Goal: Information Seeking & Learning: Learn about a topic

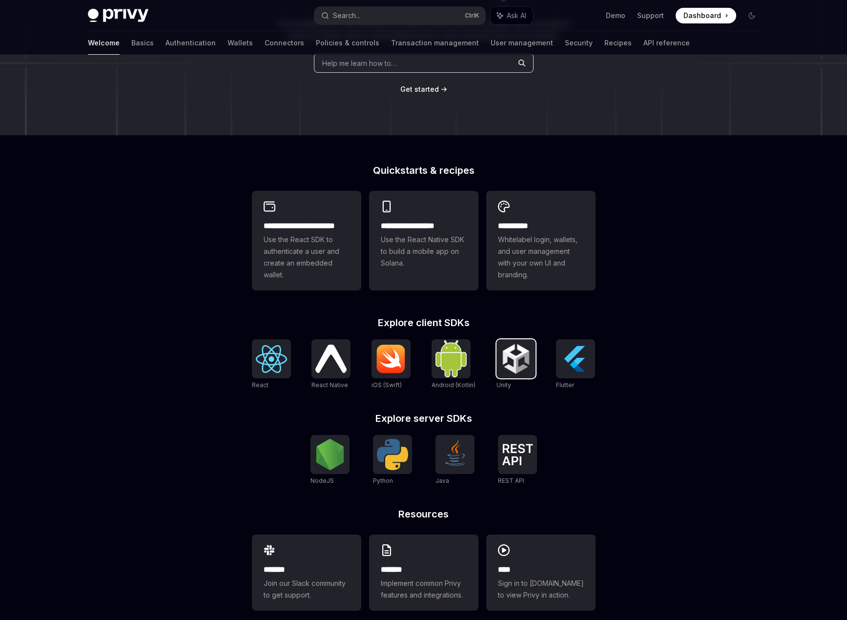
scroll to position [156, 0]
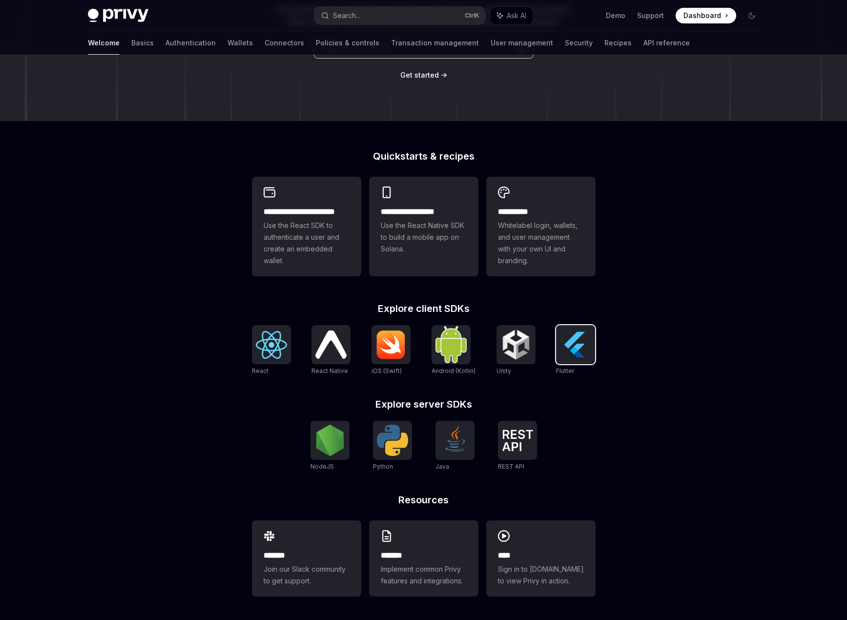
click at [579, 343] on img at bounding box center [575, 344] width 31 height 31
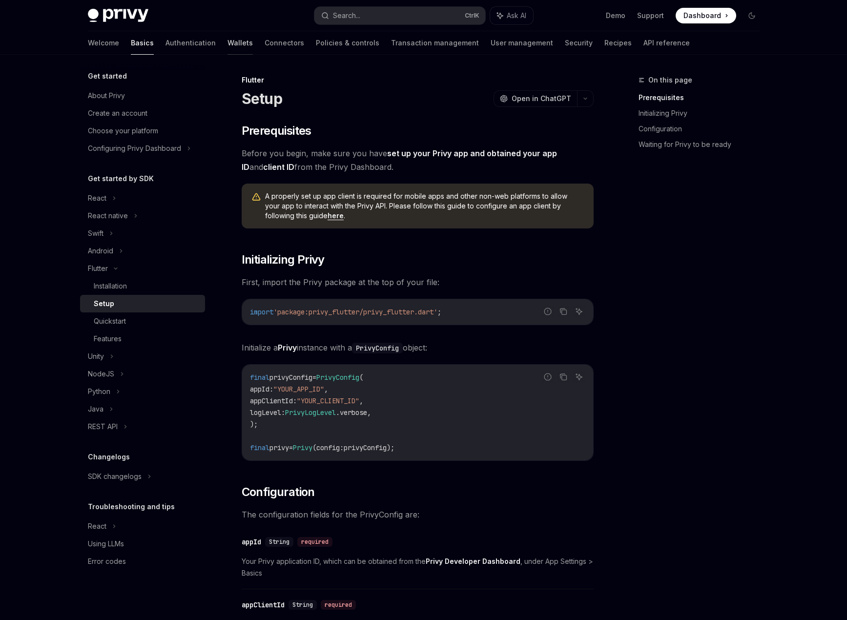
click at [228, 45] on link "Wallets" at bounding box center [240, 42] width 25 height 23
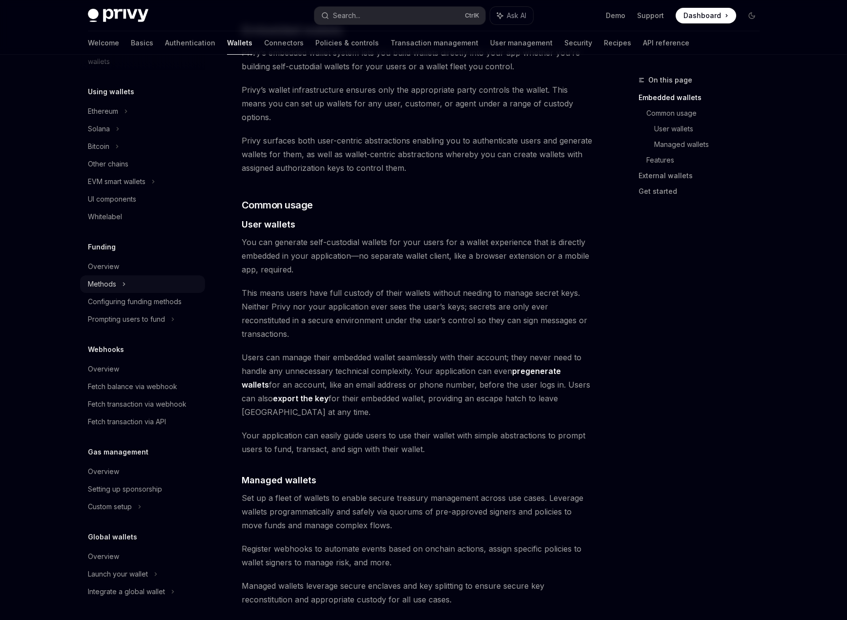
scroll to position [733, 0]
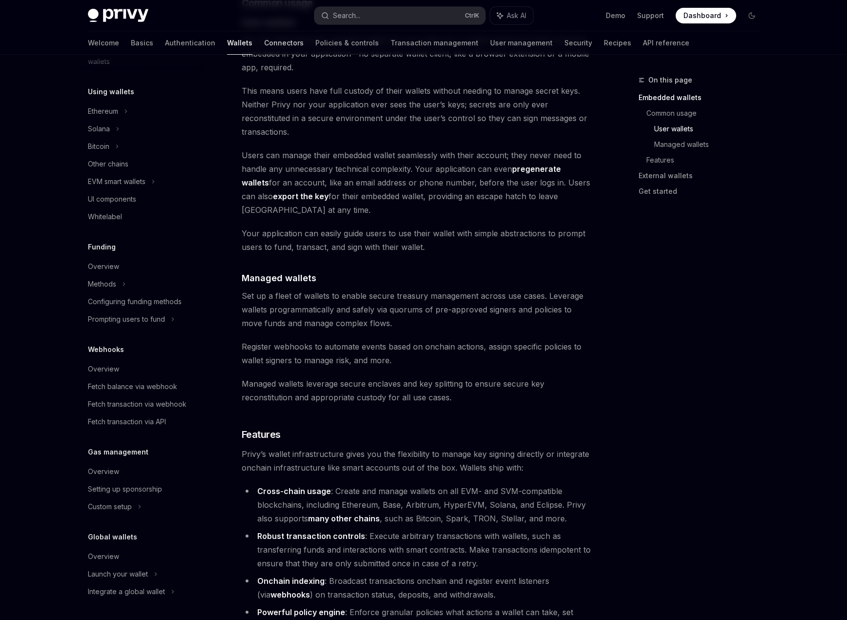
click at [264, 38] on link "Connectors" at bounding box center [284, 42] width 40 height 23
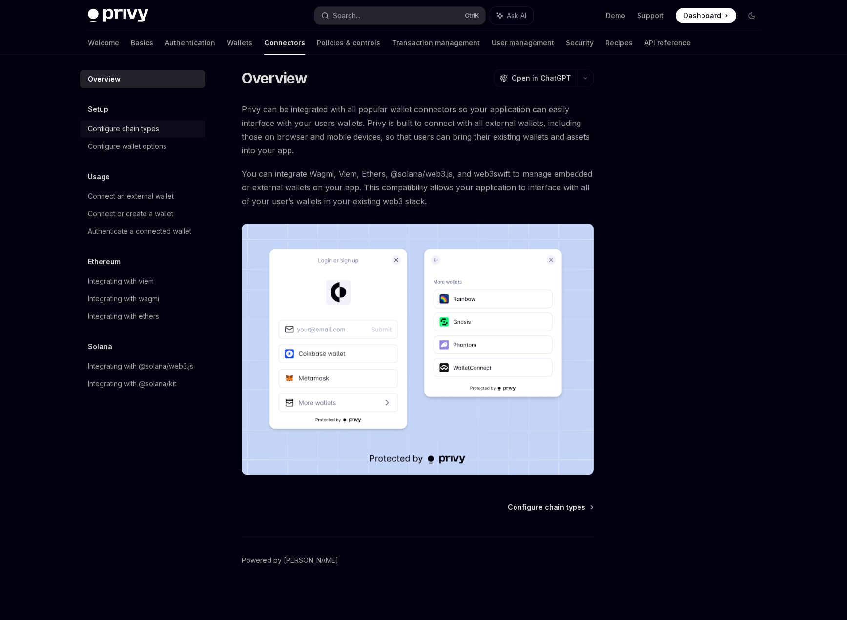
click at [151, 124] on div "Configure chain types" at bounding box center [123, 129] width 71 height 12
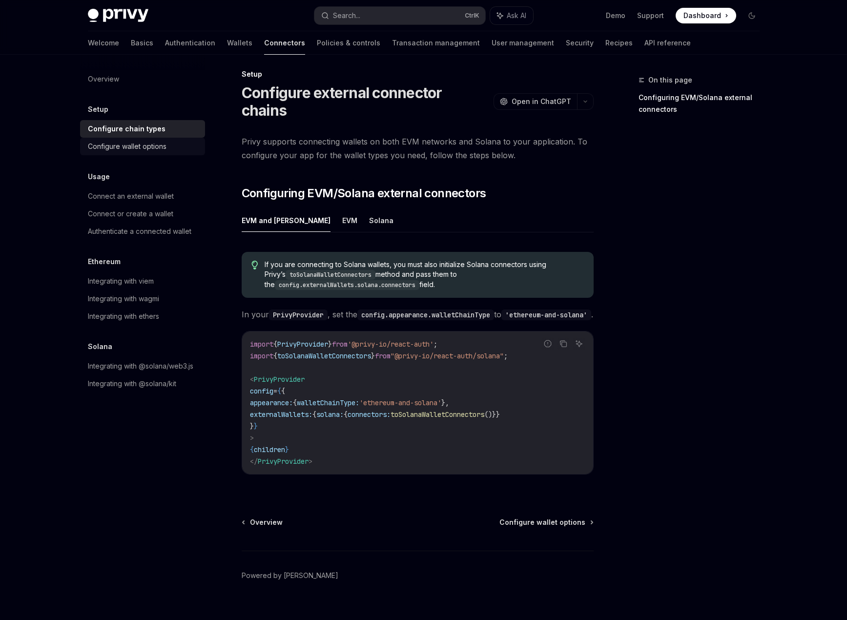
click at [155, 150] on div "Configure wallet options" at bounding box center [127, 147] width 79 height 12
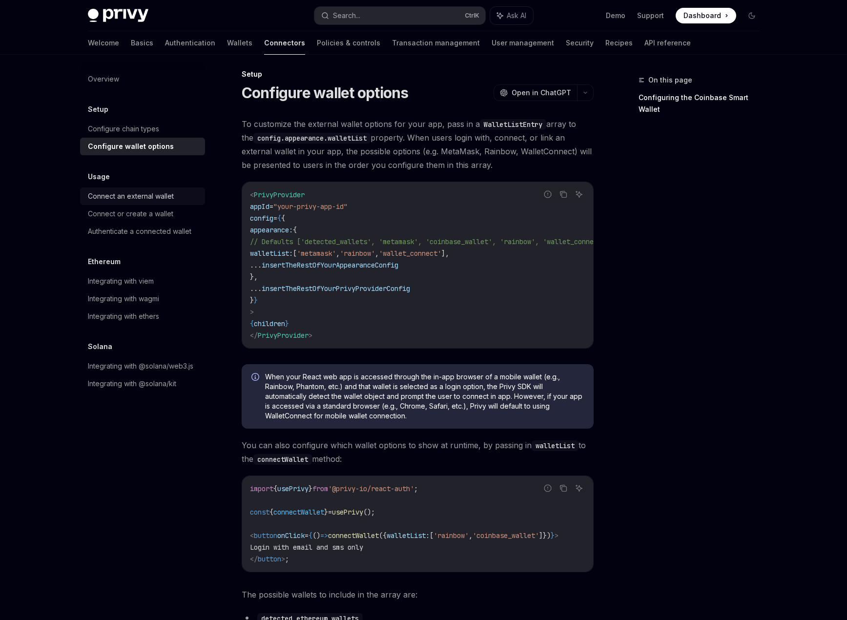
click at [150, 193] on div "Connect an external wallet" at bounding box center [131, 196] width 86 height 12
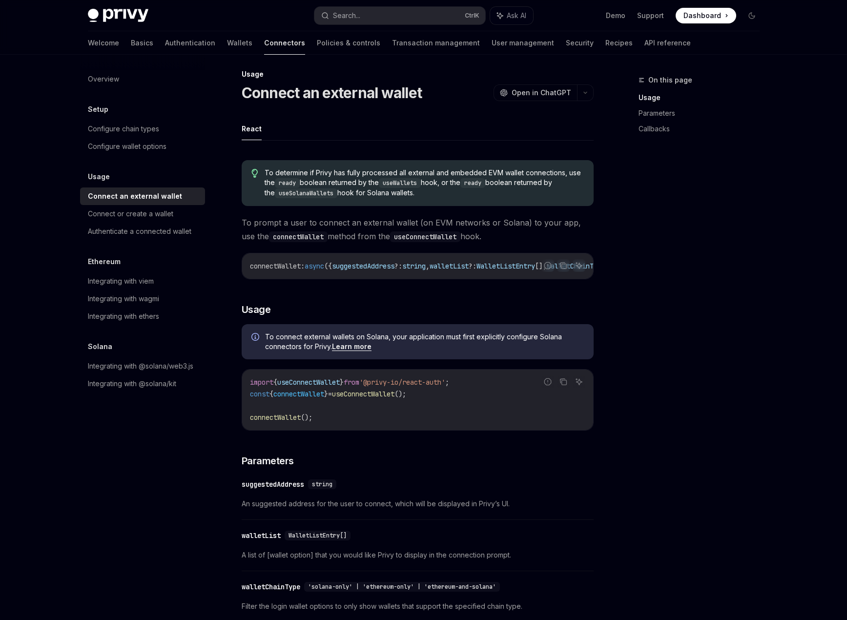
click at [142, 113] on div "Setup" at bounding box center [142, 110] width 125 height 12
click at [139, 133] on div "Configure chain types" at bounding box center [123, 129] width 71 height 12
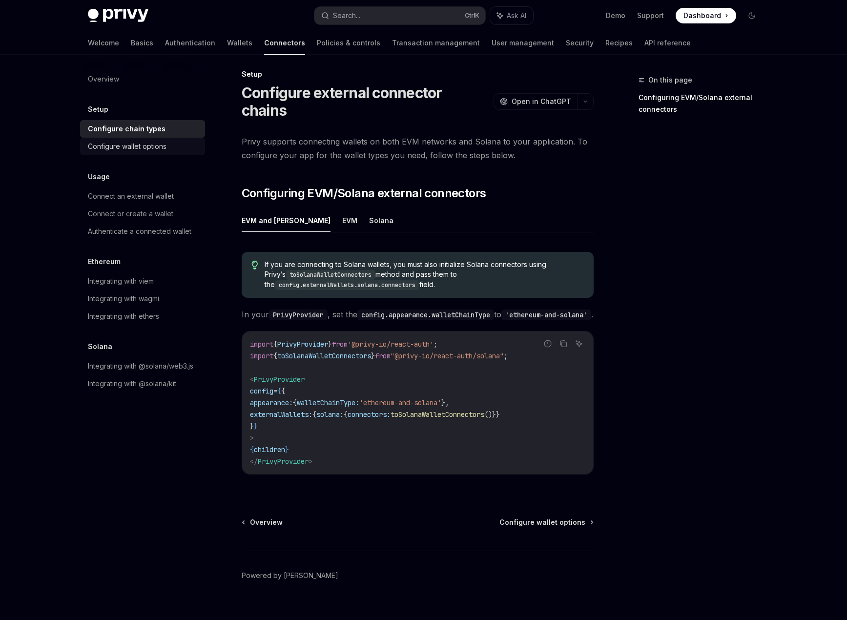
click at [139, 153] on link "Configure wallet options" at bounding box center [142, 147] width 125 height 18
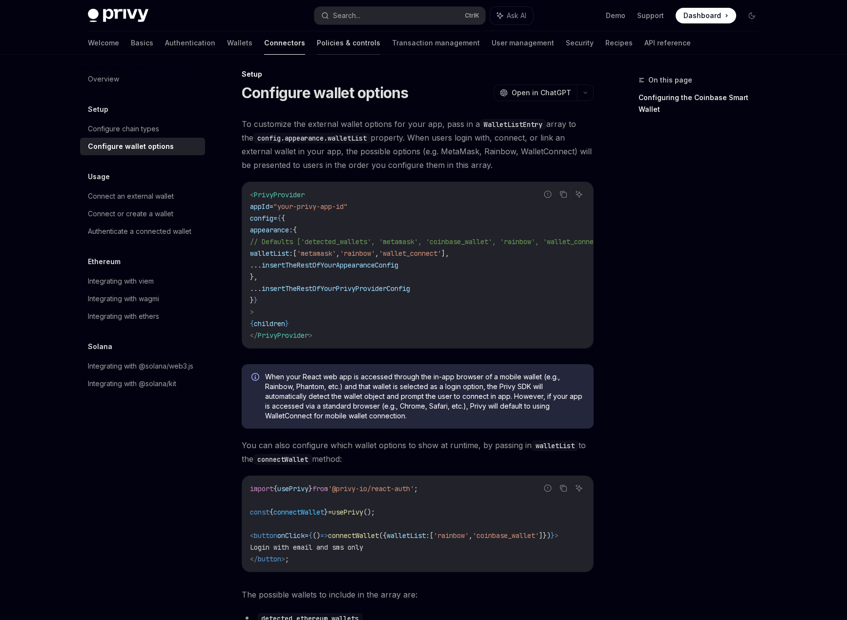
click at [317, 41] on link "Policies & controls" at bounding box center [348, 42] width 63 height 23
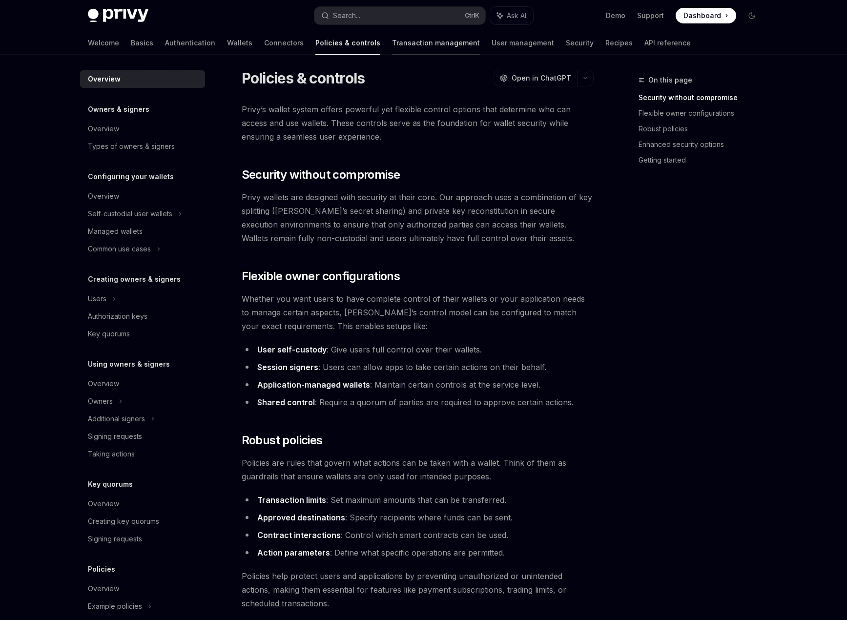
click at [392, 45] on link "Transaction management" at bounding box center [436, 42] width 88 height 23
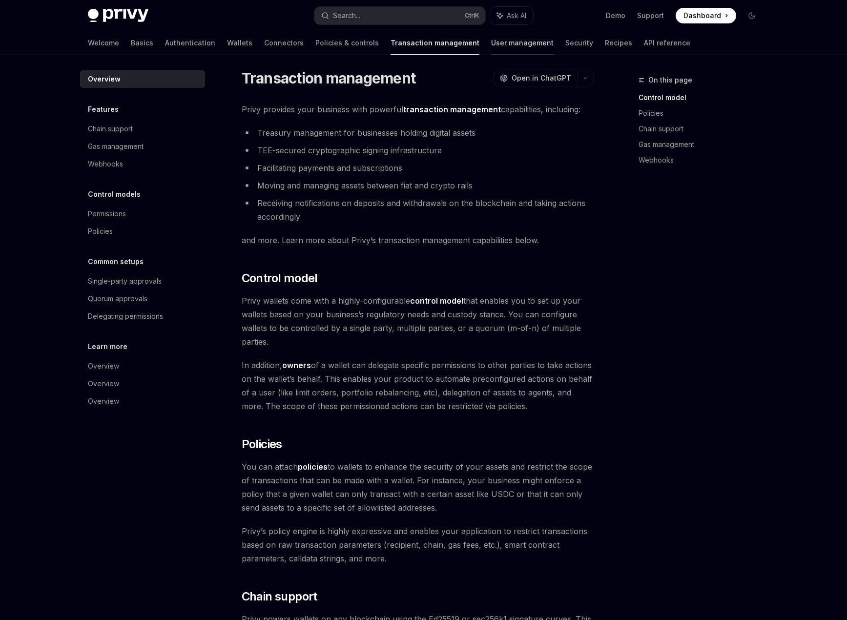
click at [491, 44] on link "User management" at bounding box center [522, 42] width 63 height 23
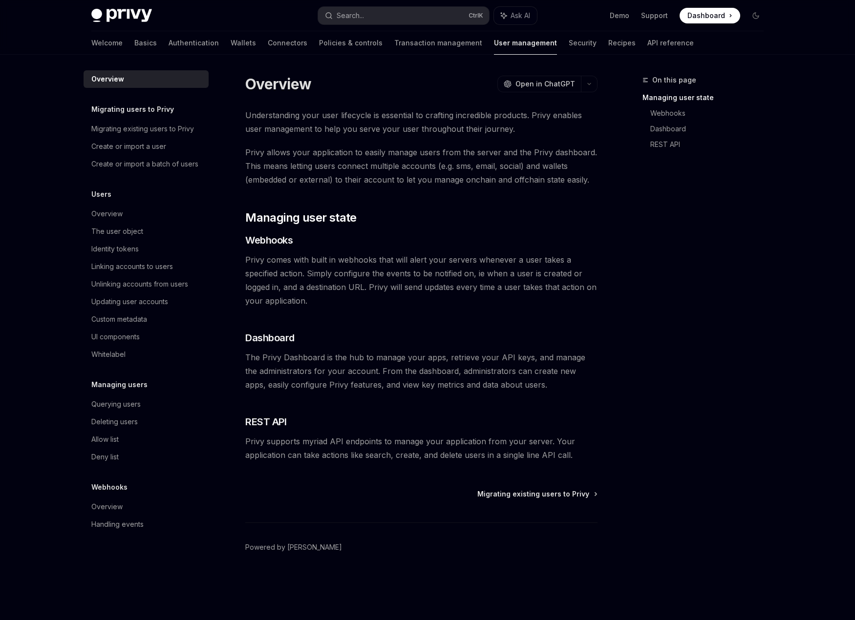
click at [575, 59] on div "On this page Managing user state Webhooks Dashboard REST API Overview OpenAI Op…" at bounding box center [428, 338] width 688 height 566
click at [569, 54] on div at bounding box center [583, 54] width 28 height 1
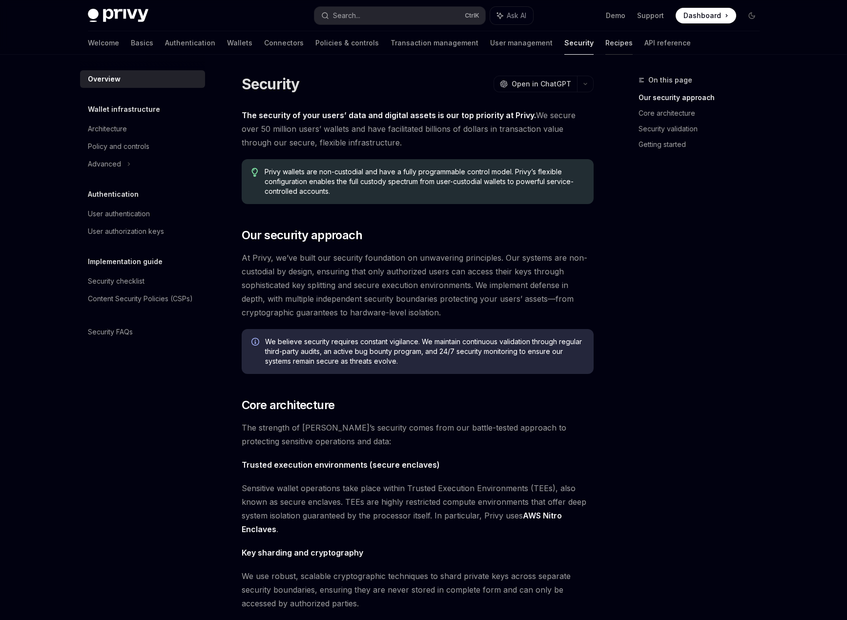
click at [606, 47] on link "Recipes" at bounding box center [619, 42] width 27 height 23
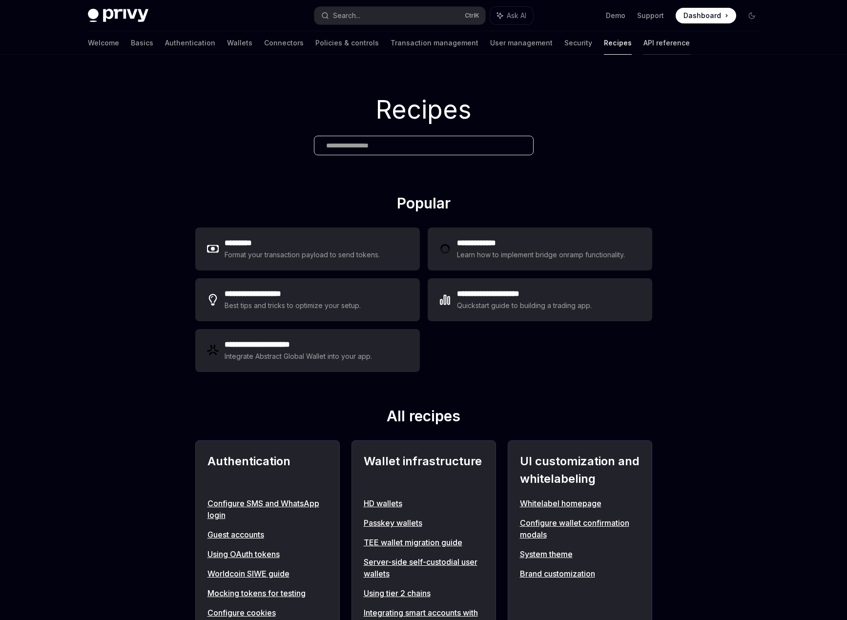
click at [644, 44] on link "API reference" at bounding box center [667, 42] width 46 height 23
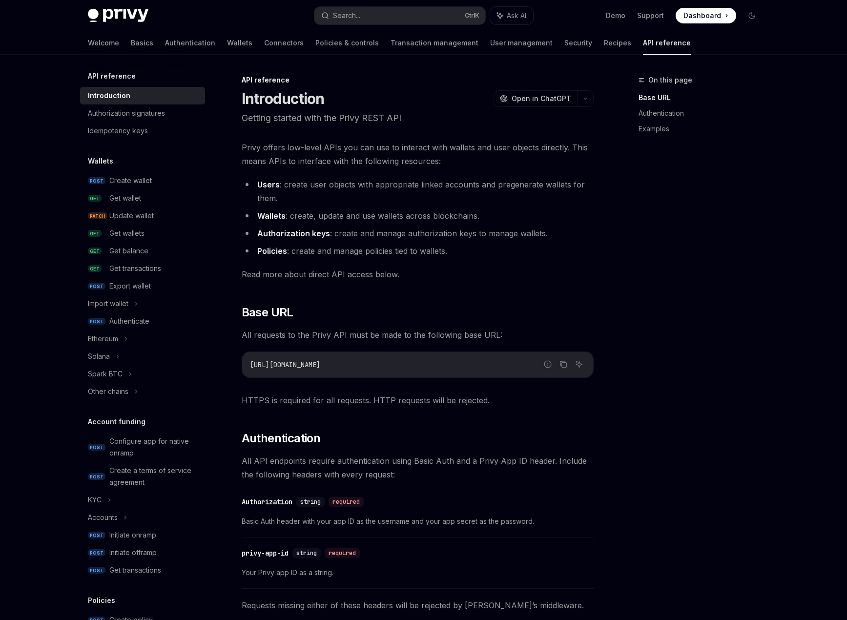
click at [571, 52] on div "Welcome Basics Authentication Wallets Connectors Policies & controls Transactio…" at bounding box center [389, 42] width 603 height 23
click at [571, 39] on div "Welcome Basics Authentication Wallets Connectors Policies & controls Transactio…" at bounding box center [389, 42] width 603 height 23
click at [604, 48] on link "Recipes" at bounding box center [617, 42] width 27 height 23
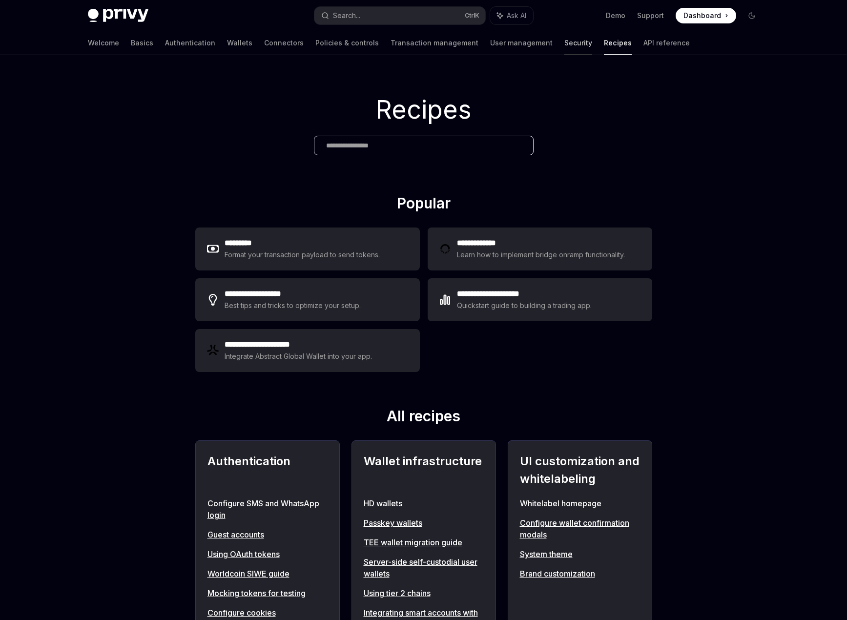
click at [565, 37] on link "Security" at bounding box center [579, 42] width 28 height 23
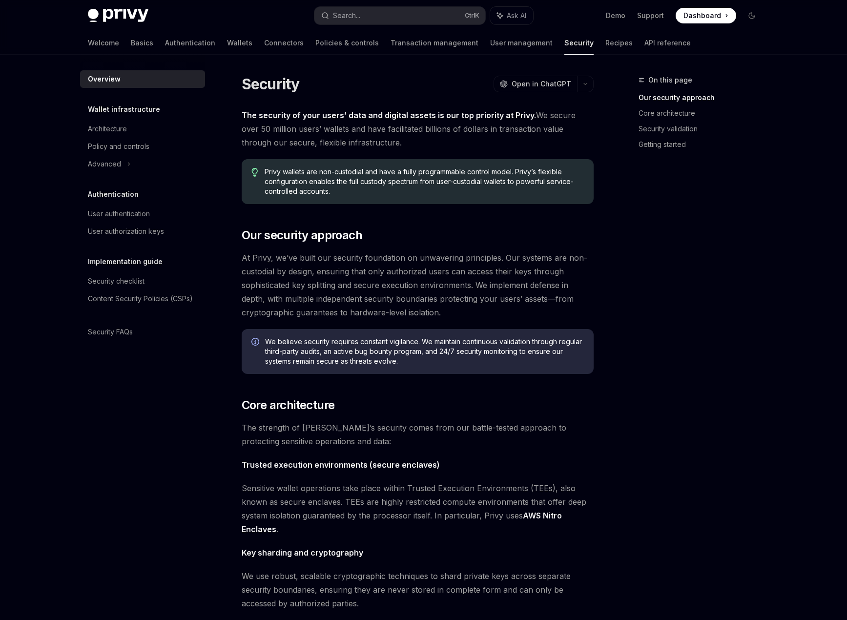
click at [471, 56] on div "On this page Our security approach Core architecture Security validation Gettin…" at bounding box center [424, 590] width 688 height 1070
click at [490, 50] on link "User management" at bounding box center [521, 42] width 63 height 23
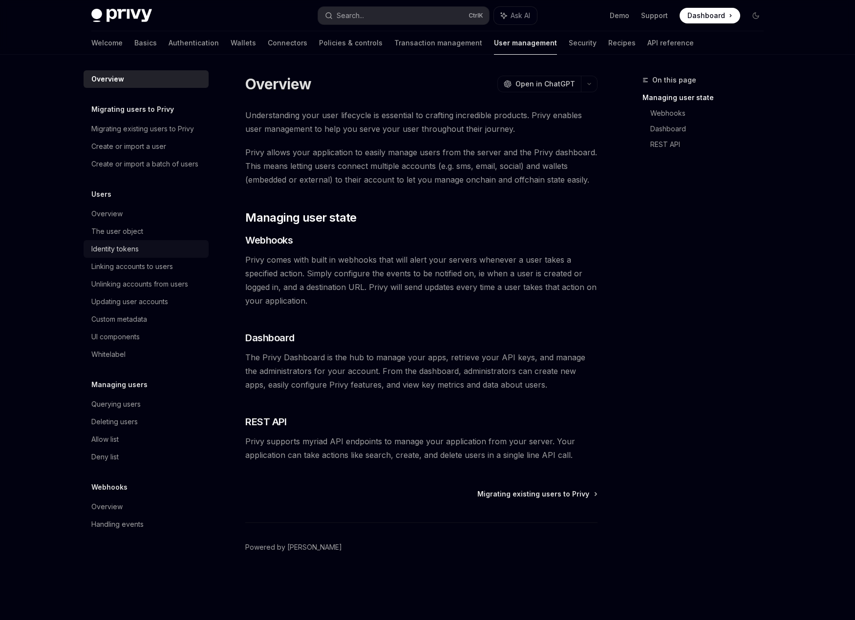
click at [104, 252] on div "Identity tokens" at bounding box center [114, 249] width 47 height 12
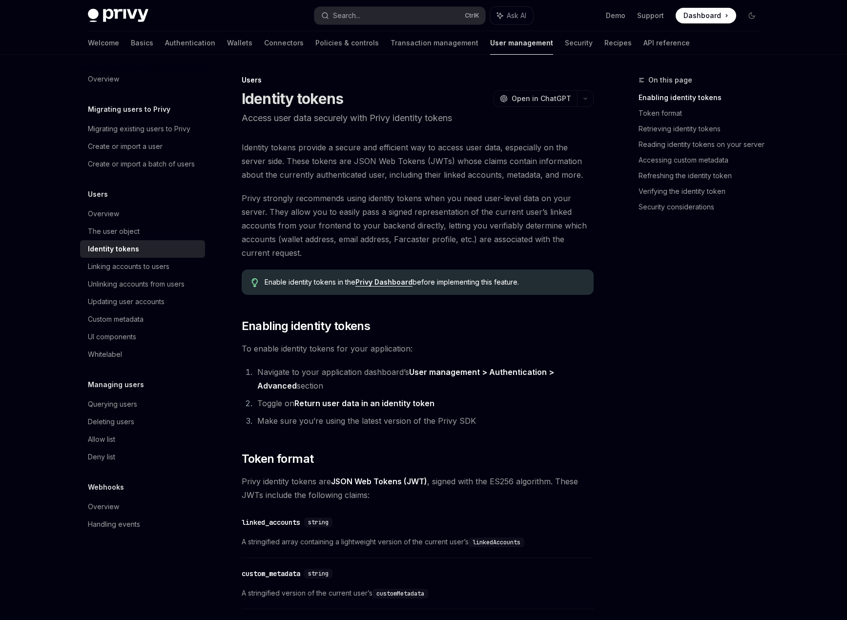
click at [112, 256] on link "Identity tokens" at bounding box center [142, 249] width 125 height 18
click at [113, 269] on div "Linking accounts to users" at bounding box center [129, 267] width 82 height 12
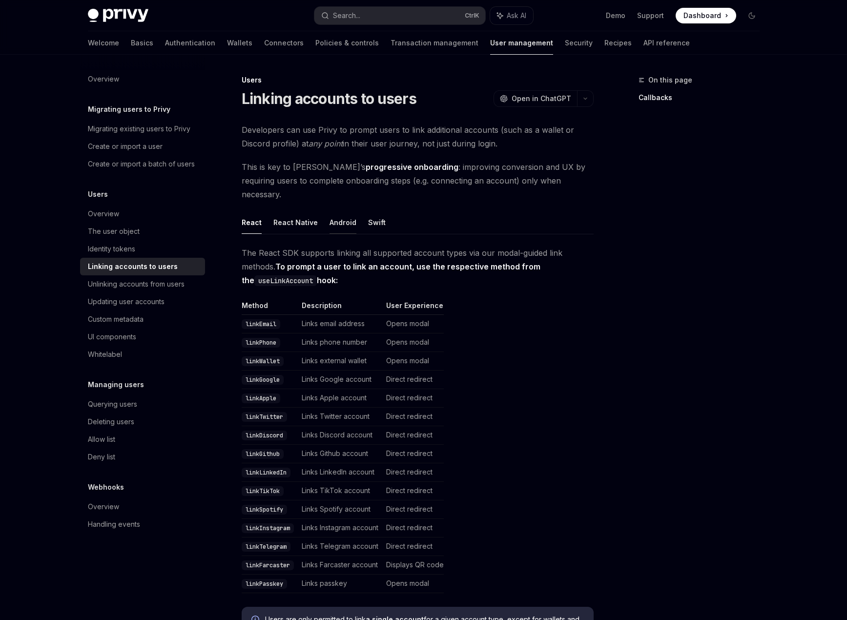
click at [330, 211] on button "Android" at bounding box center [343, 222] width 27 height 23
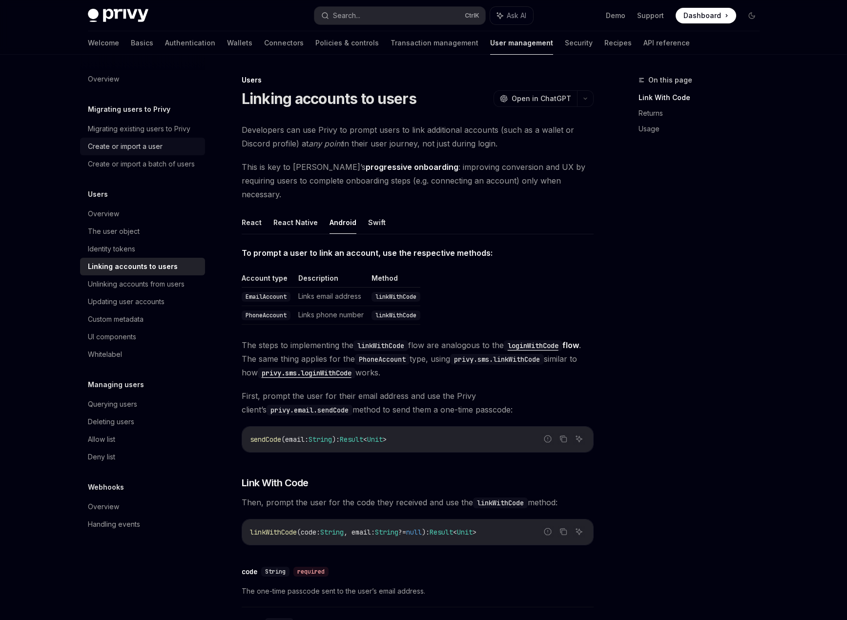
click at [125, 144] on div "Create or import a user" at bounding box center [125, 147] width 75 height 12
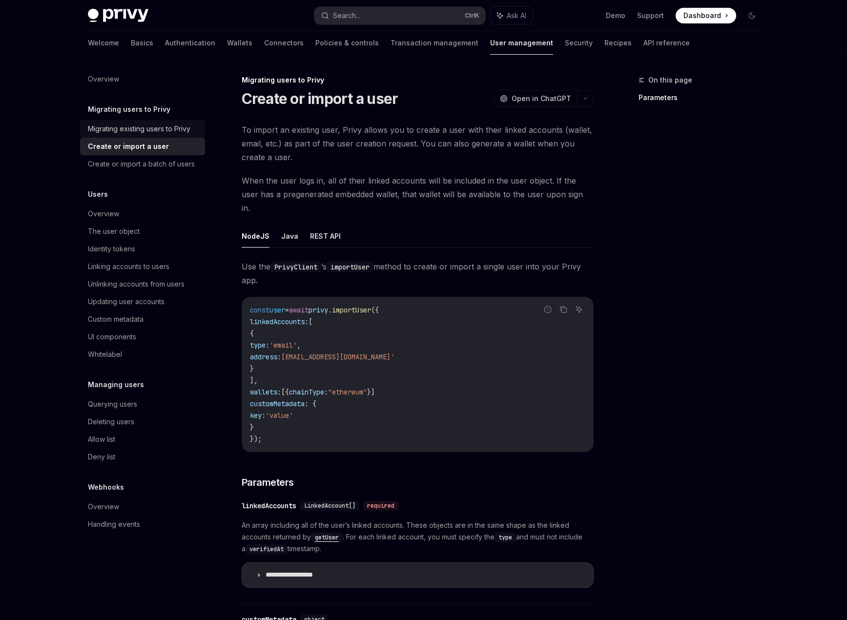
click at [132, 127] on div "Migrating existing users to Privy" at bounding box center [139, 129] width 103 height 12
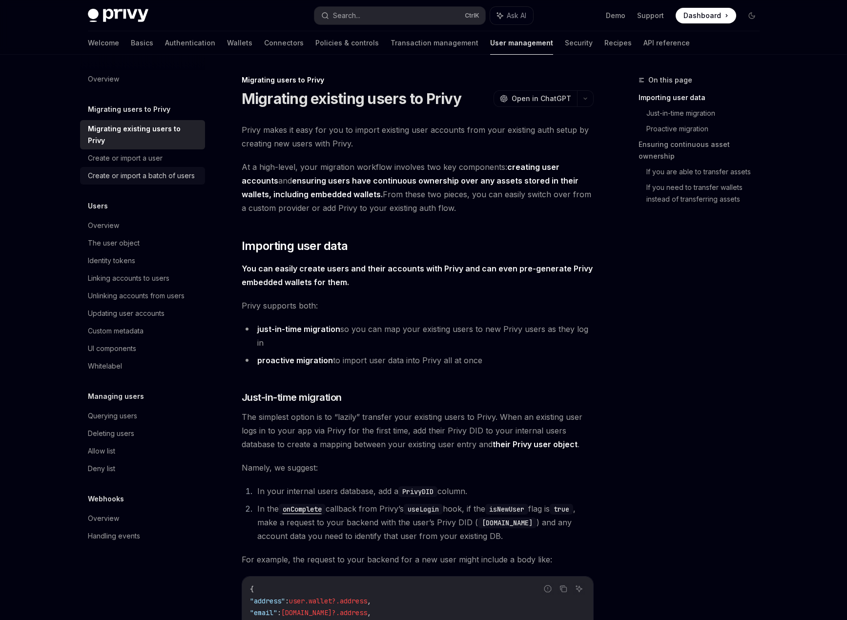
click at [135, 172] on link "Create or import a batch of users" at bounding box center [142, 176] width 125 height 18
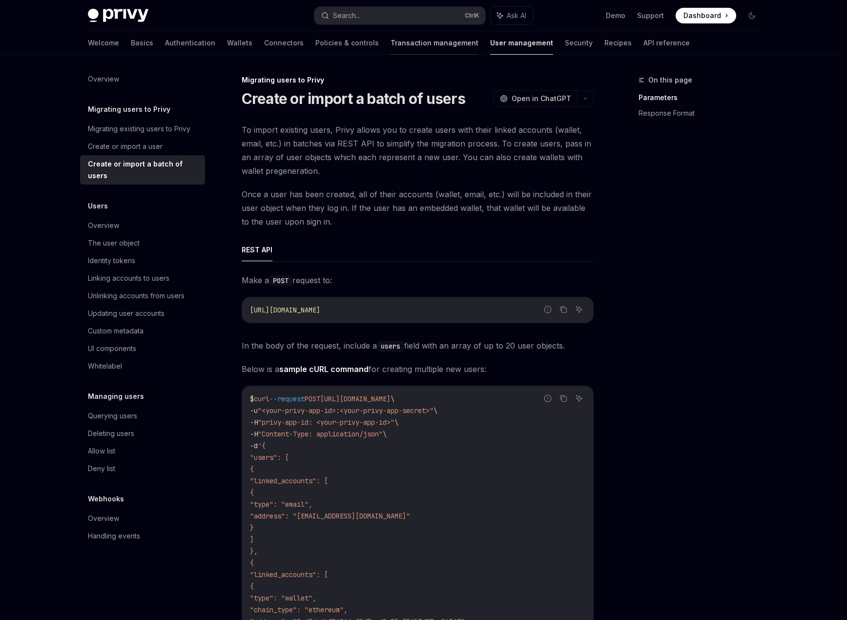
click at [391, 42] on link "Transaction management" at bounding box center [435, 42] width 88 height 23
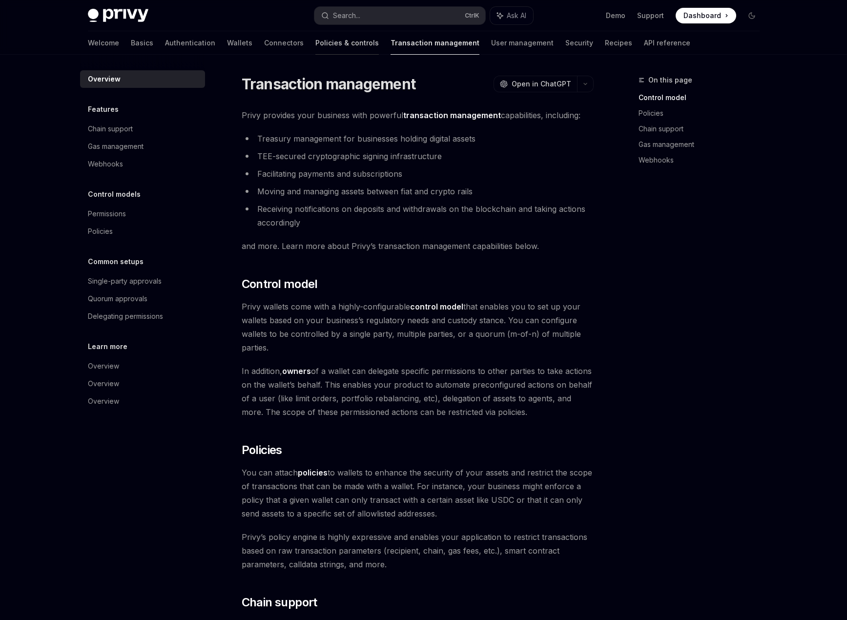
click at [316, 52] on link "Policies & controls" at bounding box center [347, 42] width 63 height 23
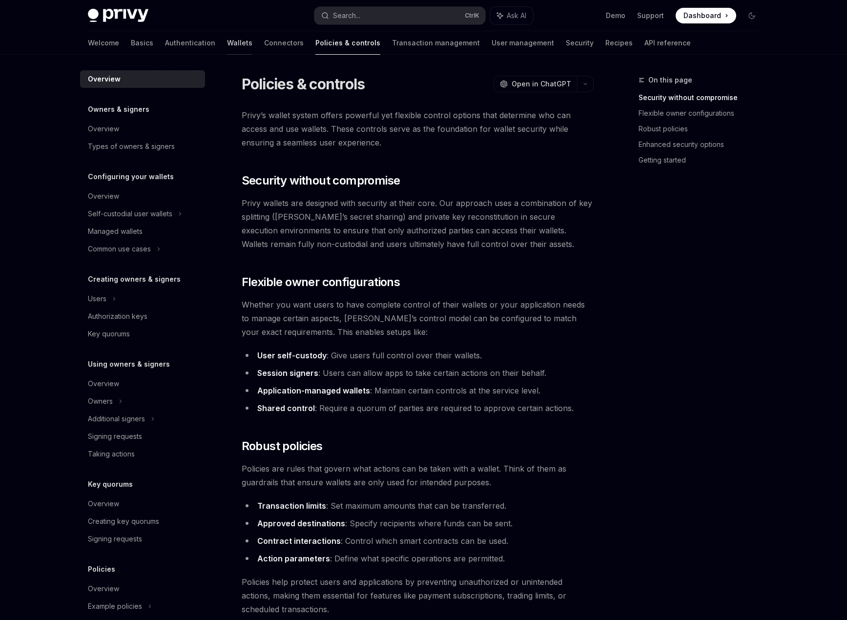
click at [227, 48] on link "Wallets" at bounding box center [239, 42] width 25 height 23
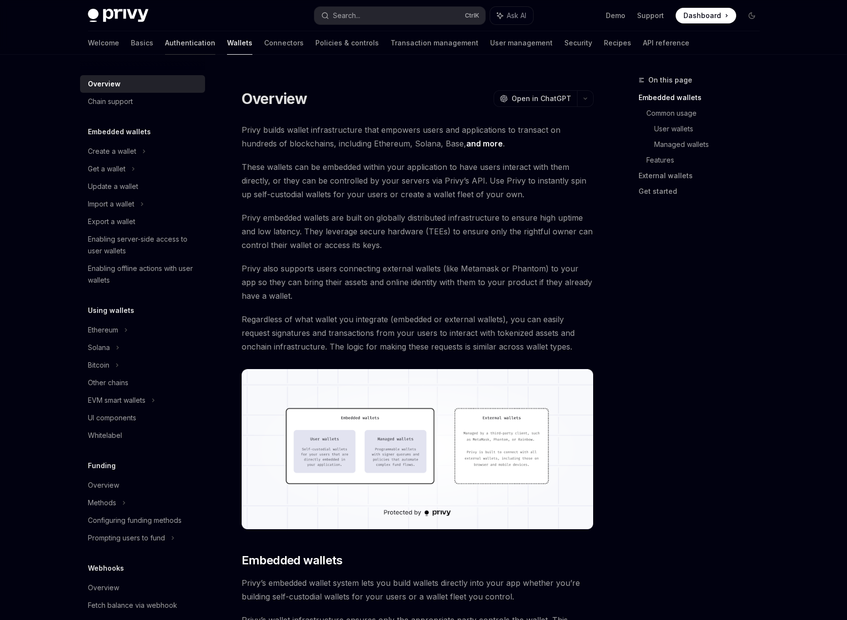
click at [165, 48] on link "Authentication" at bounding box center [190, 42] width 50 height 23
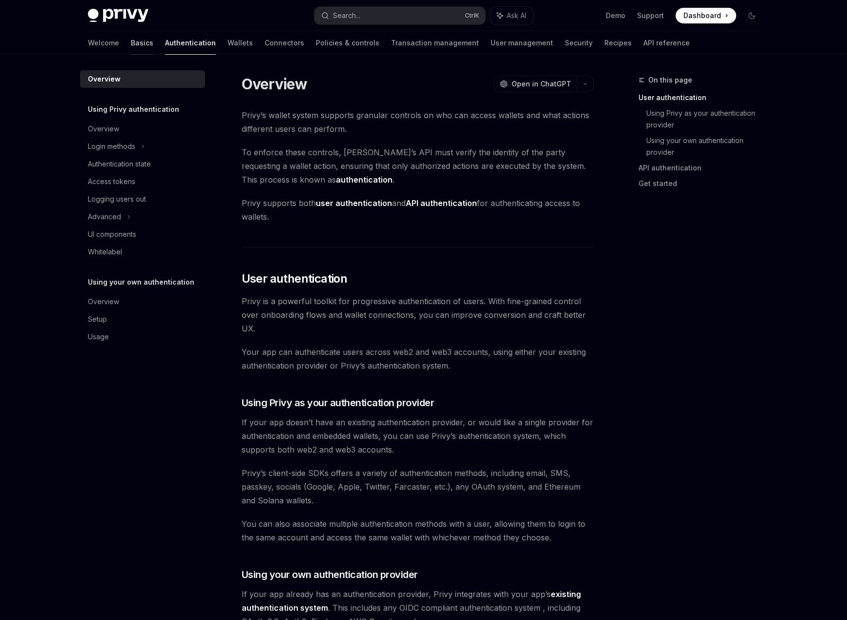
click at [131, 44] on link "Basics" at bounding box center [142, 42] width 22 height 23
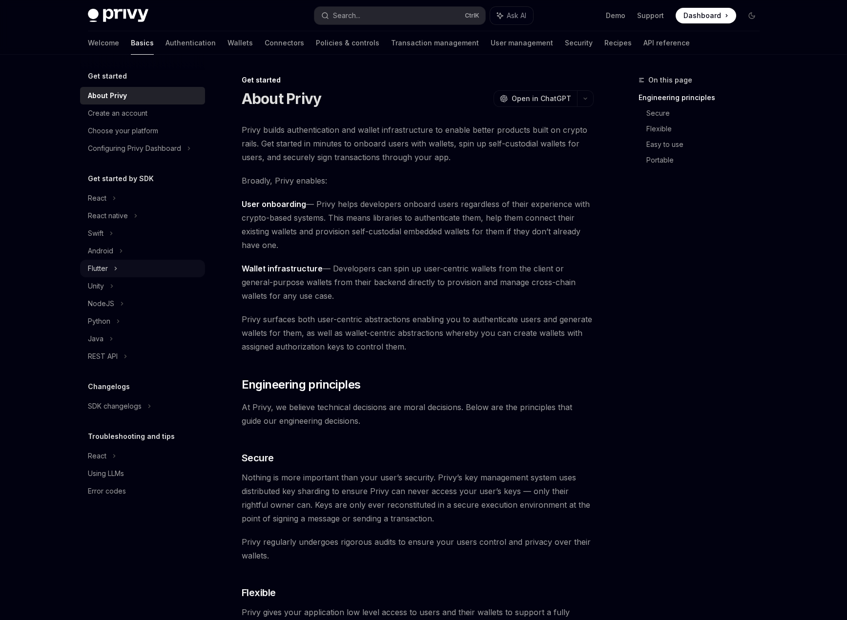
drag, startPoint x: 86, startPoint y: 277, endPoint x: 96, endPoint y: 270, distance: 12.2
click at [87, 276] on ul "React React native Swift Android Flutter Unity NodeJS Python Java REST API" at bounding box center [142, 278] width 125 height 176
click at [96, 270] on div "Flutter" at bounding box center [98, 269] width 20 height 12
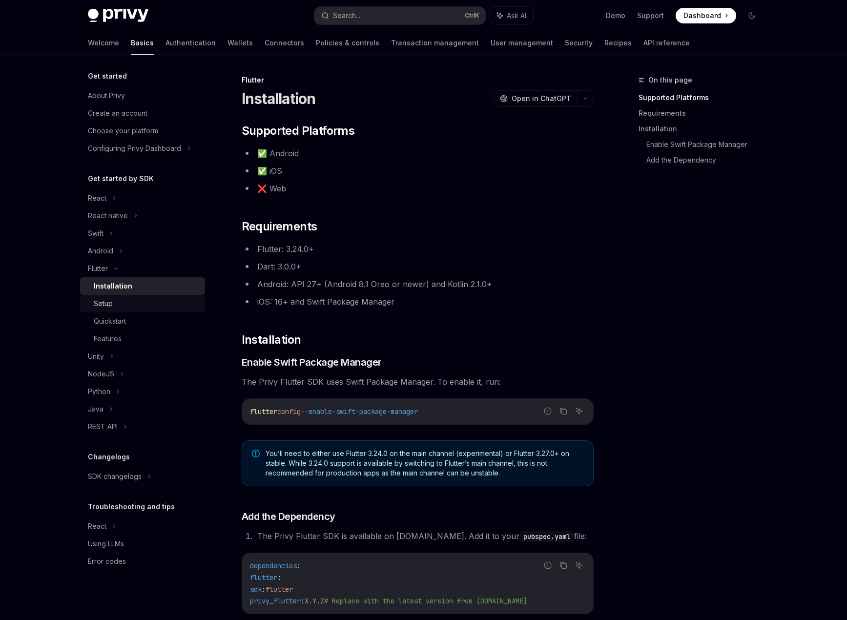
click at [115, 305] on div "Setup" at bounding box center [146, 304] width 105 height 12
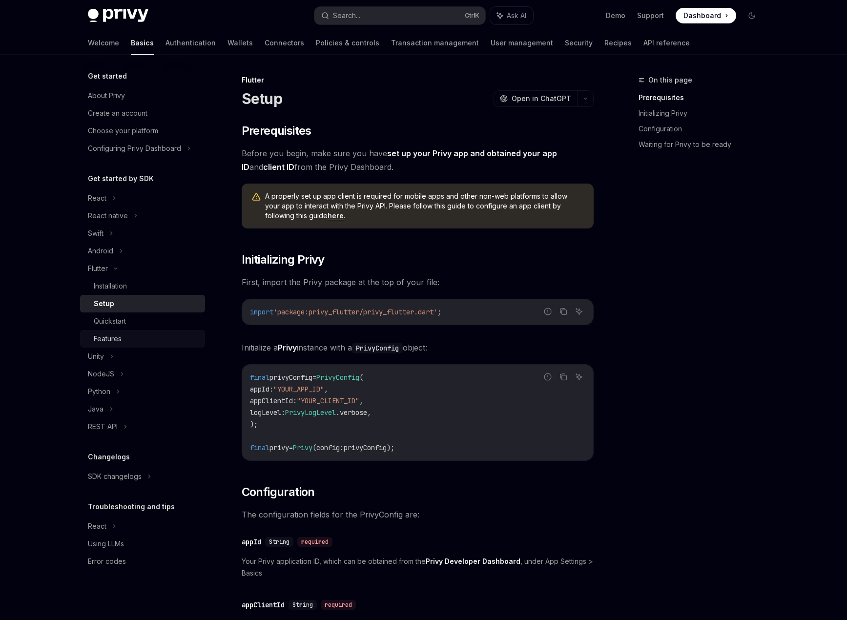
click at [118, 331] on link "Features" at bounding box center [142, 339] width 125 height 18
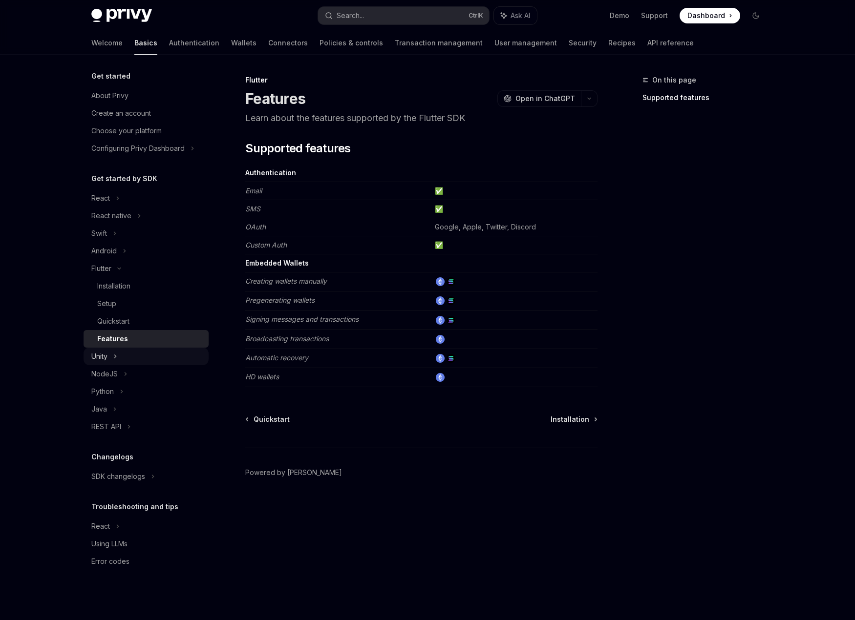
click at [154, 361] on div "Unity" at bounding box center [146, 357] width 125 height 18
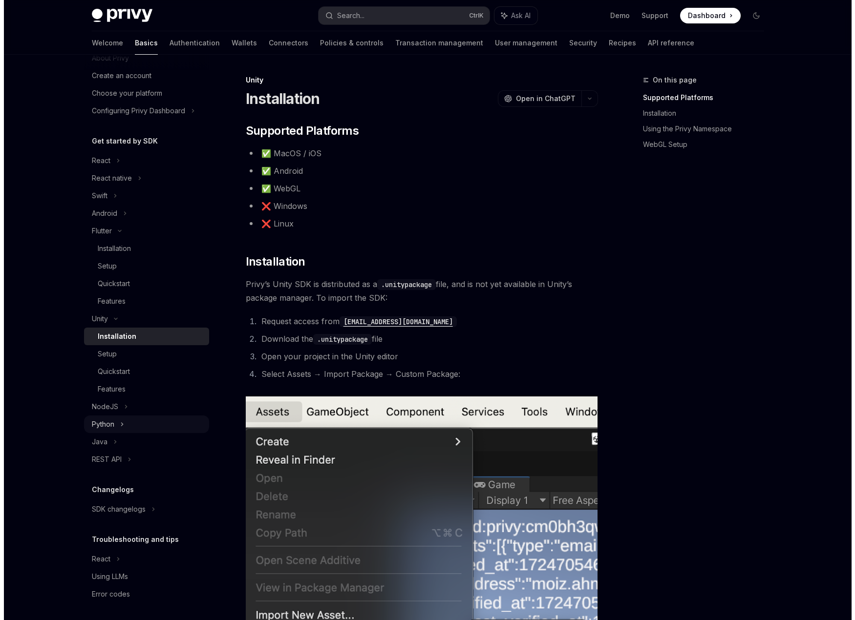
scroll to position [40, 0]
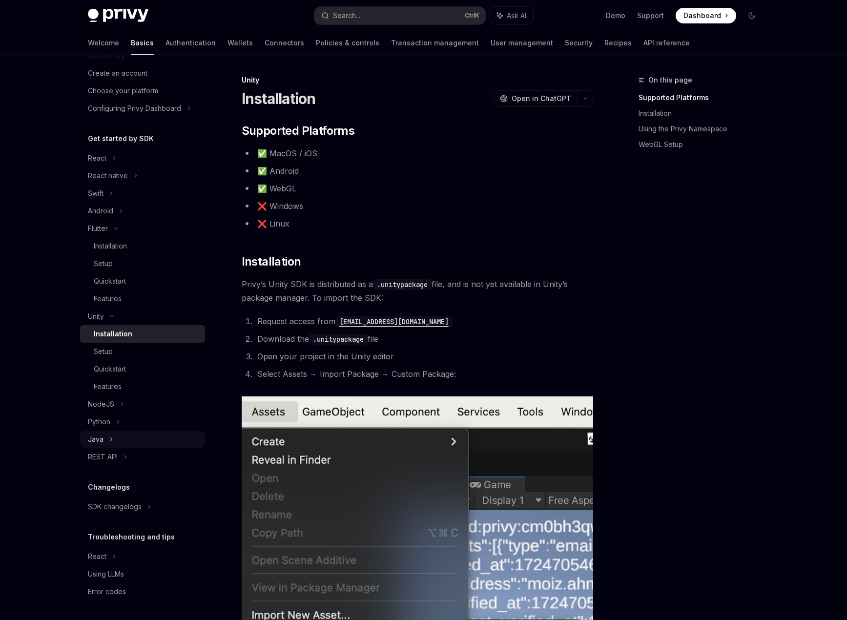
click at [129, 441] on div "Java" at bounding box center [142, 440] width 125 height 18
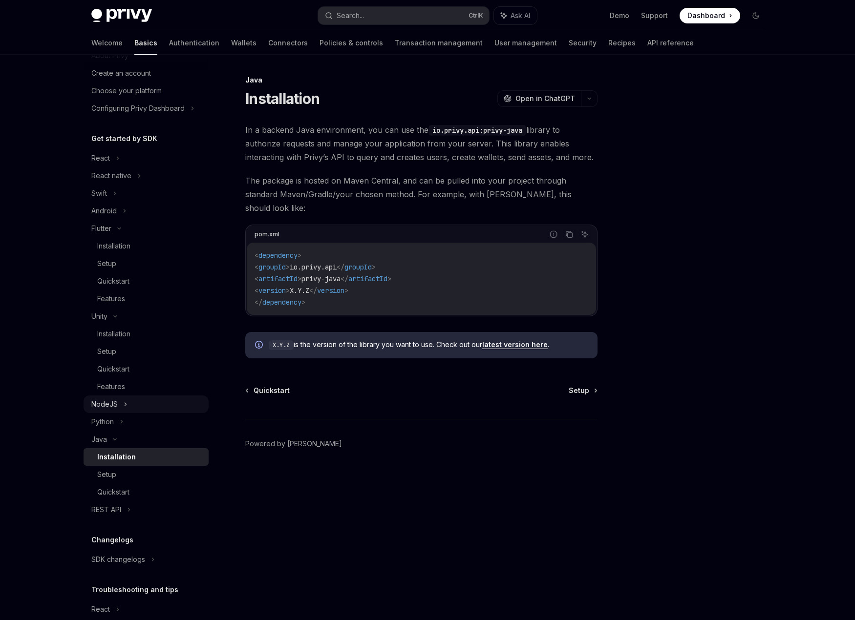
click at [149, 407] on div "NodeJS" at bounding box center [146, 405] width 125 height 18
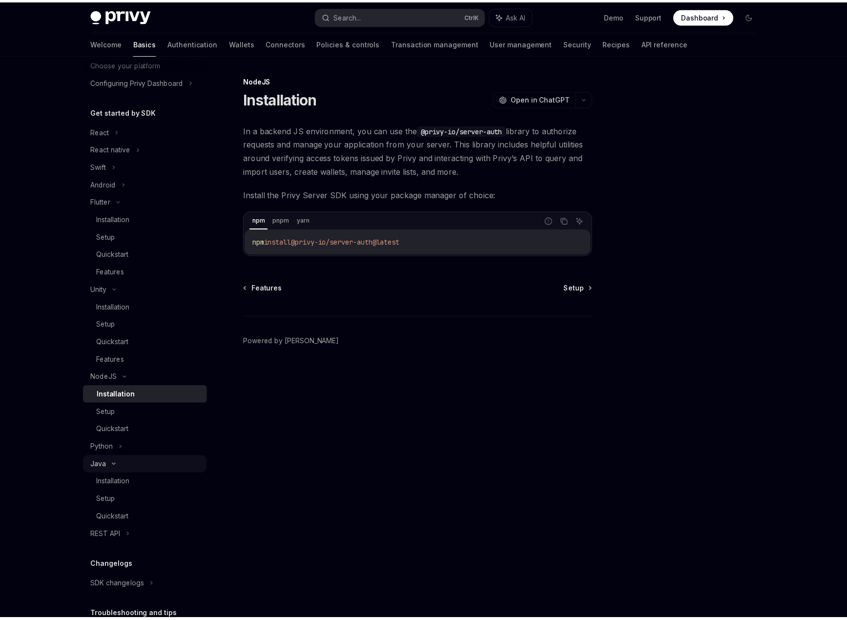
scroll to position [146, 0]
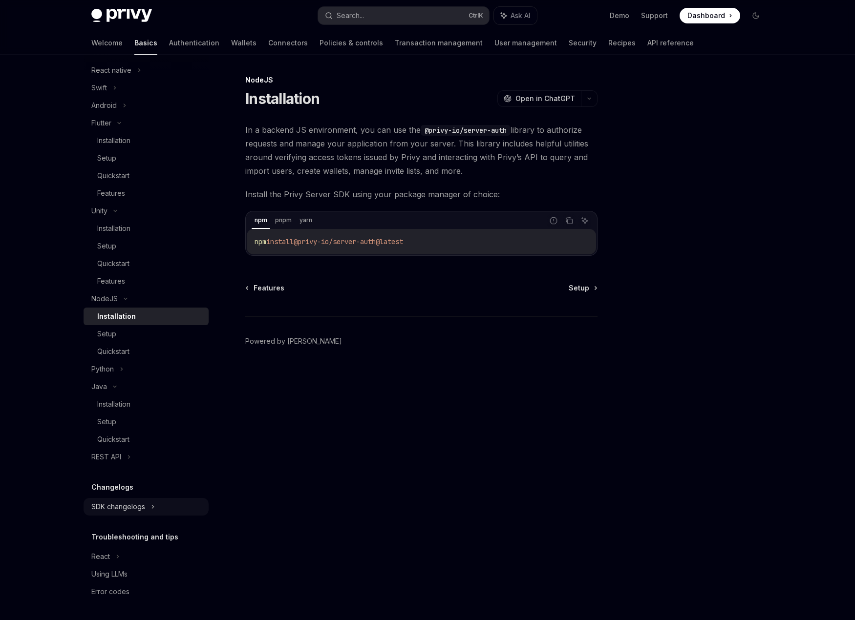
click at [124, 506] on div "SDK changelogs" at bounding box center [118, 507] width 54 height 12
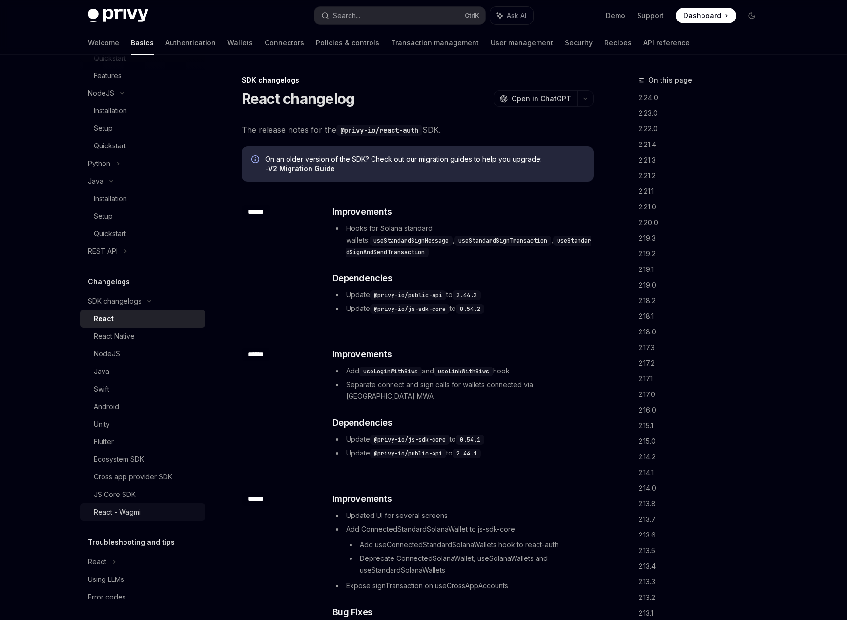
scroll to position [357, 0]
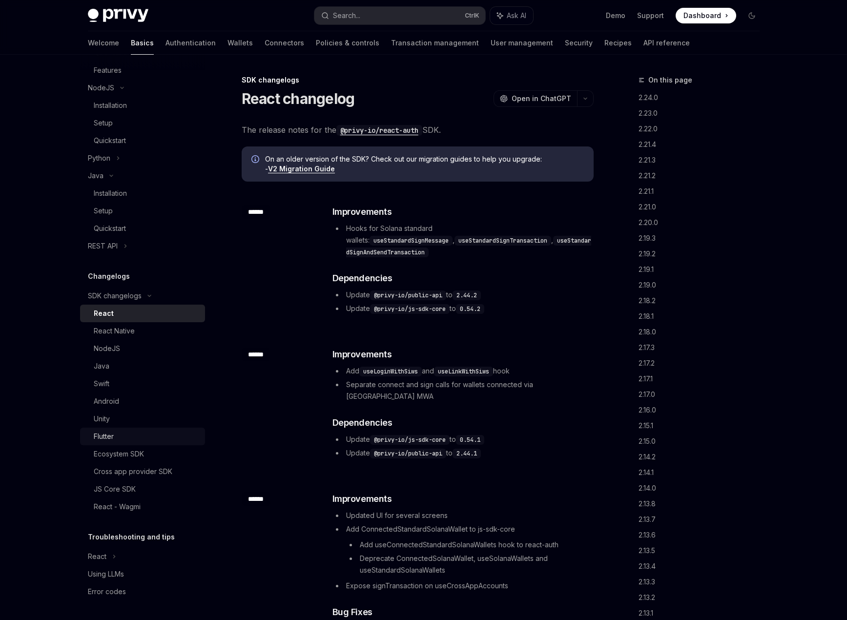
click at [136, 434] on div "Flutter" at bounding box center [146, 437] width 105 height 12
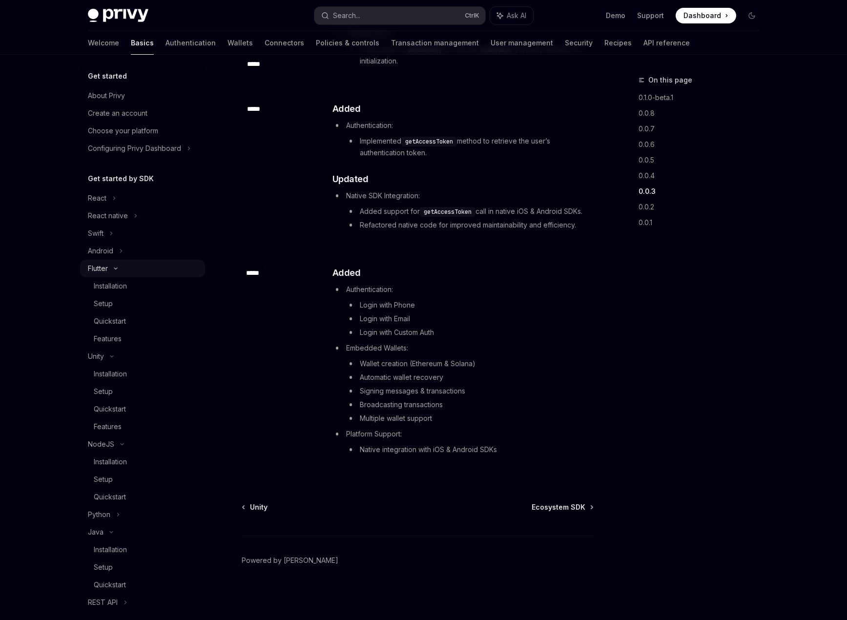
click at [125, 274] on div "Flutter" at bounding box center [142, 269] width 125 height 18
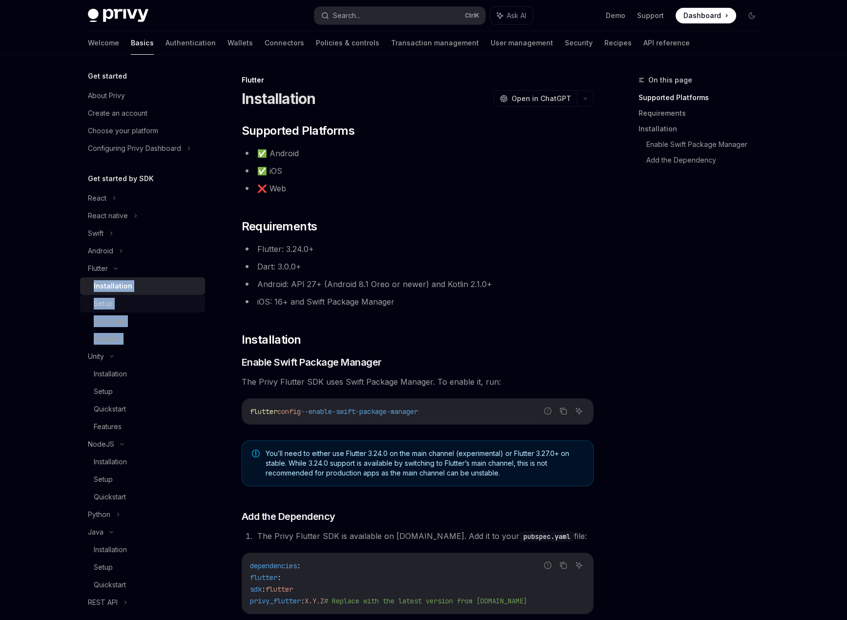
click at [134, 305] on div "Setup" at bounding box center [146, 304] width 105 height 12
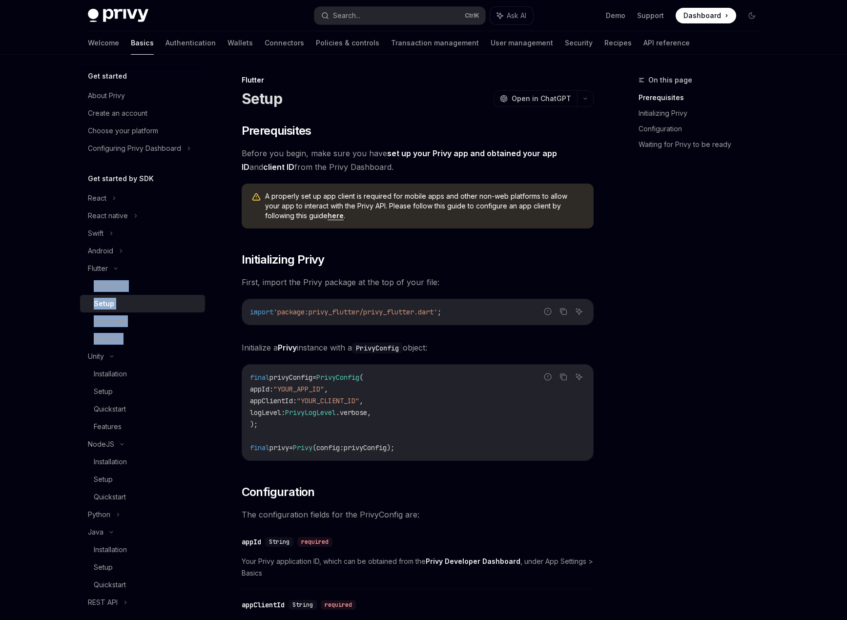
click at [134, 295] on link "Setup" at bounding box center [142, 304] width 125 height 18
click at [126, 340] on div "Features" at bounding box center [146, 339] width 105 height 12
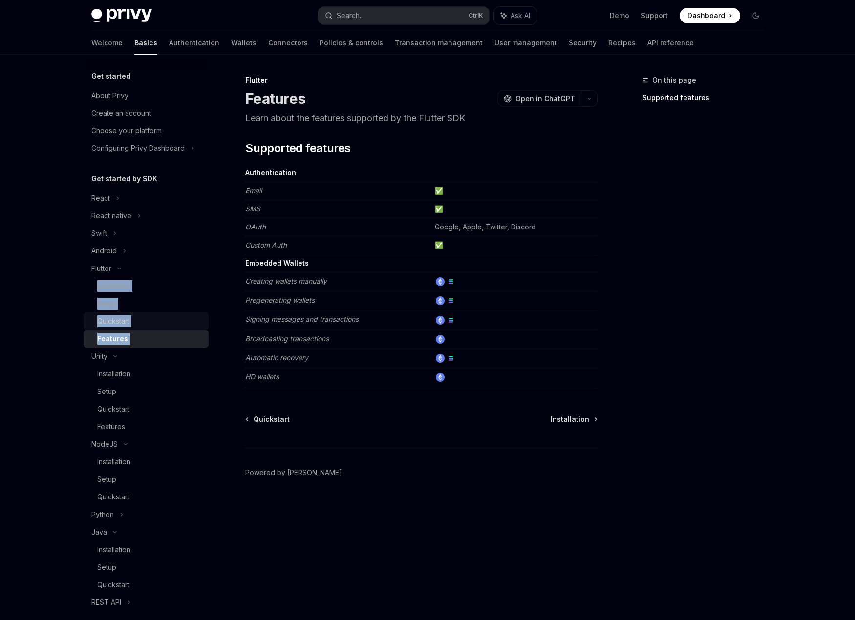
click at [126, 327] on link "Quickstart" at bounding box center [146, 322] width 125 height 18
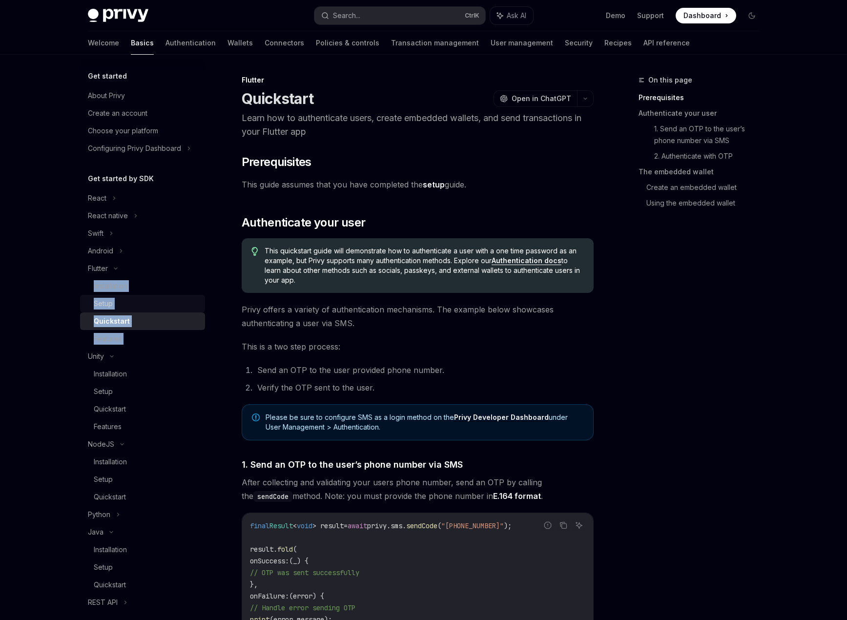
click at [127, 306] on div "Setup" at bounding box center [146, 304] width 105 height 12
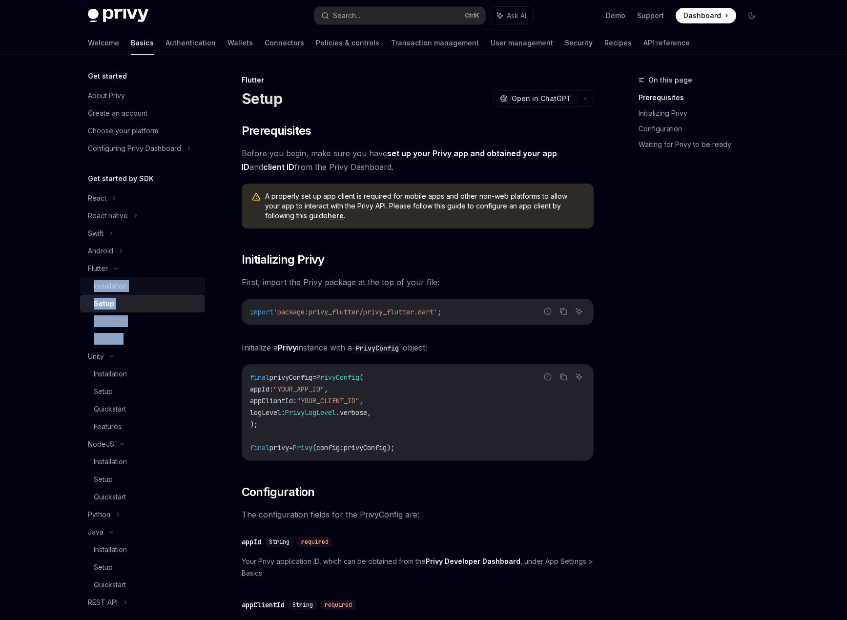
click at [132, 289] on div "Installation" at bounding box center [146, 286] width 105 height 12
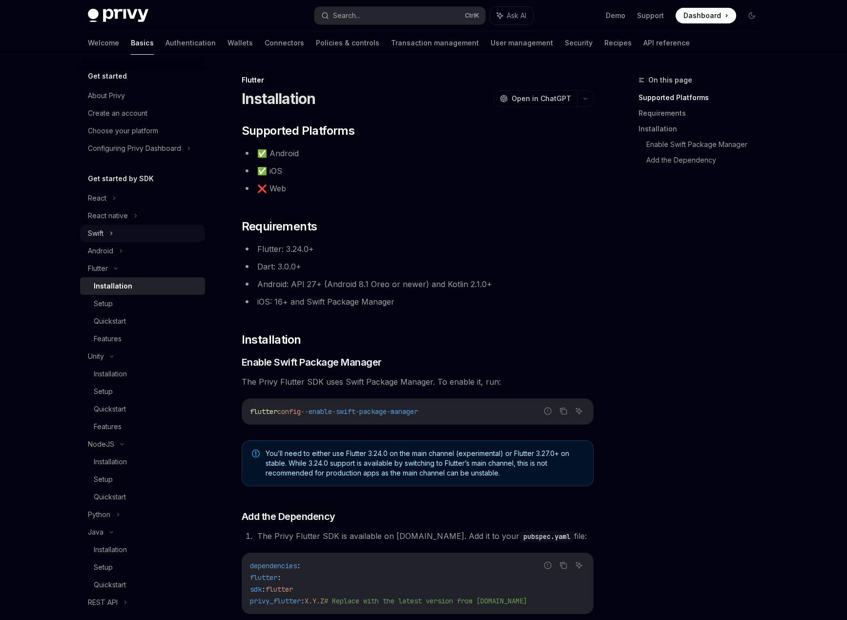
click at [133, 232] on div "Swift" at bounding box center [142, 234] width 125 height 18
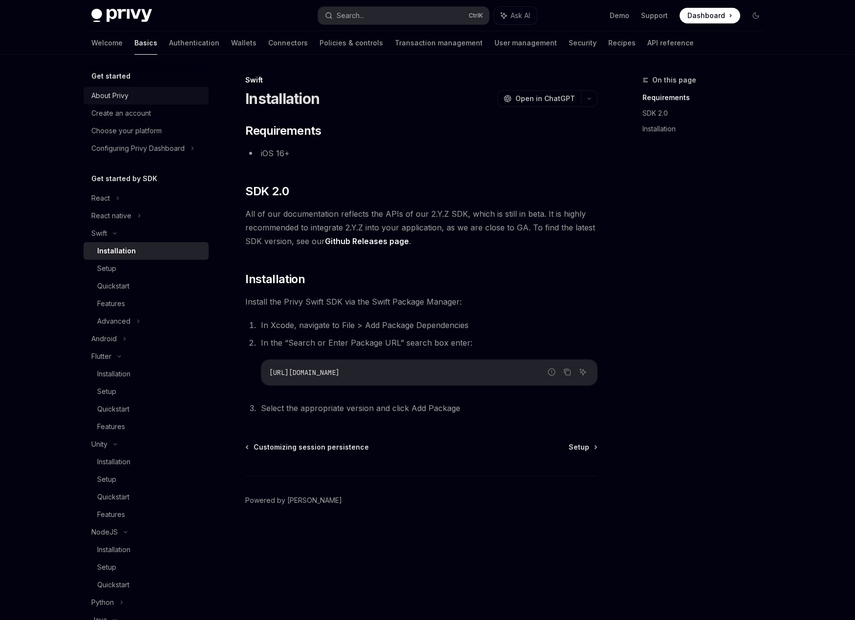
click at [170, 102] on link "About Privy" at bounding box center [146, 96] width 125 height 18
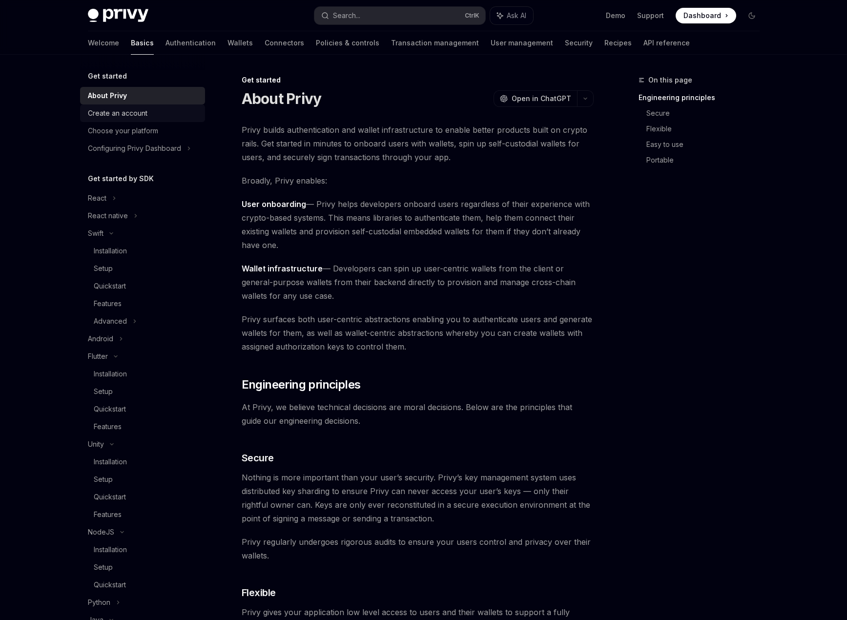
click at [169, 119] on link "Create an account" at bounding box center [142, 114] width 125 height 18
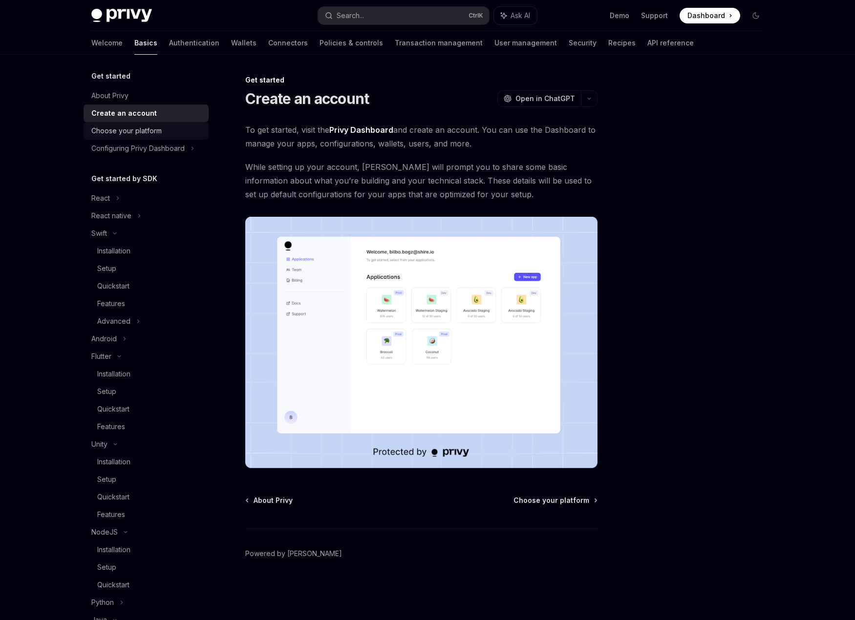
click at [169, 129] on div "Choose your platform" at bounding box center [146, 131] width 111 height 12
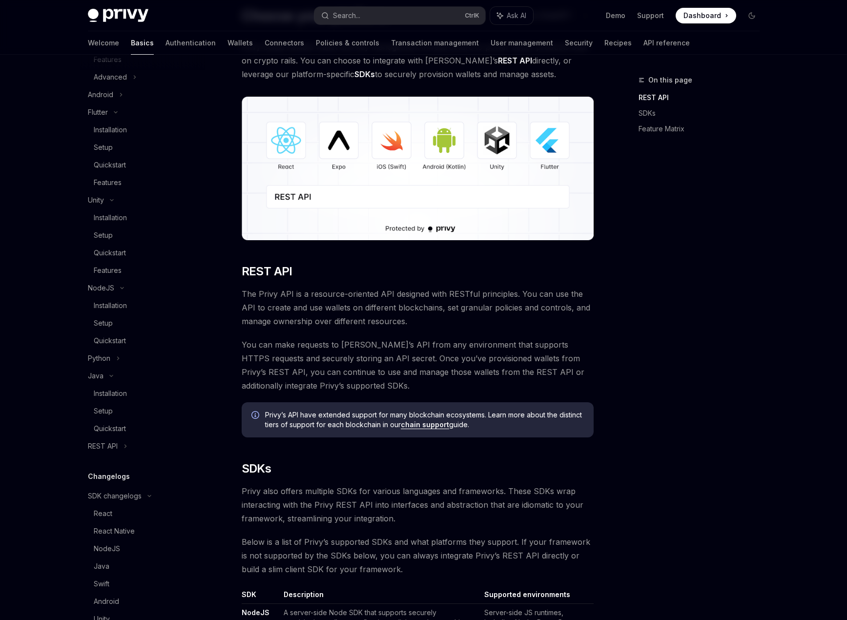
scroll to position [342, 0]
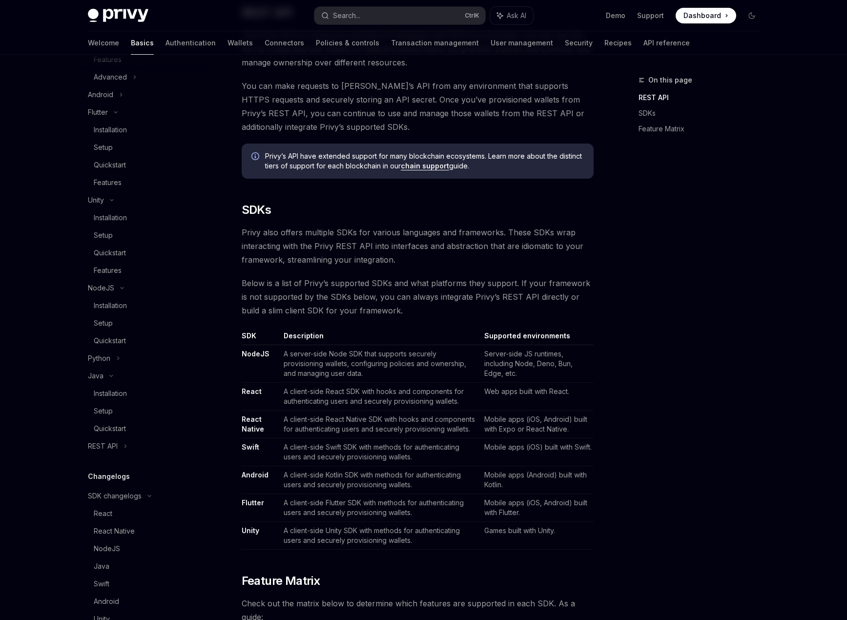
drag, startPoint x: 551, startPoint y: 515, endPoint x: 486, endPoint y: 464, distance: 82.1
click at [545, 510] on td "Mobile apps (iOS, Android) built with Flutter." at bounding box center [537, 508] width 113 height 28
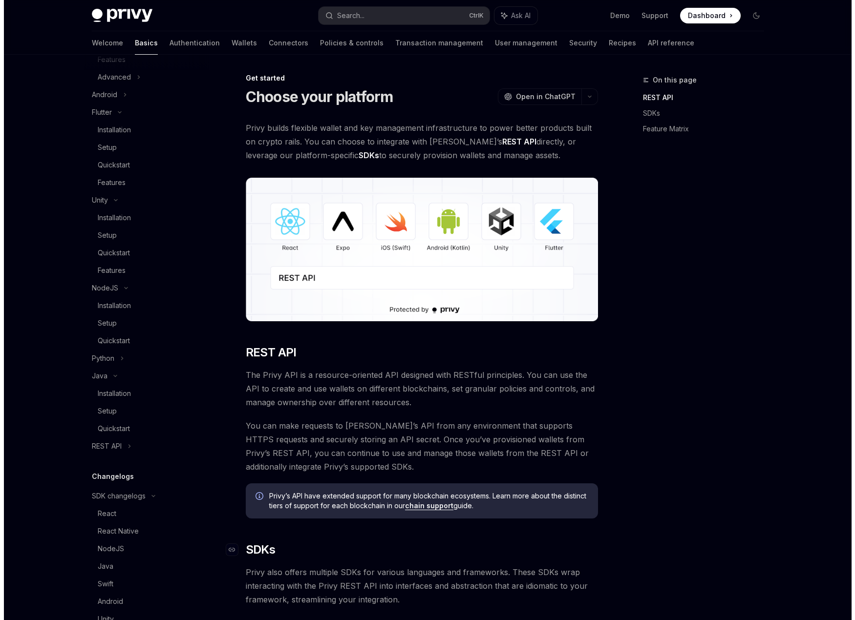
scroll to position [0, 0]
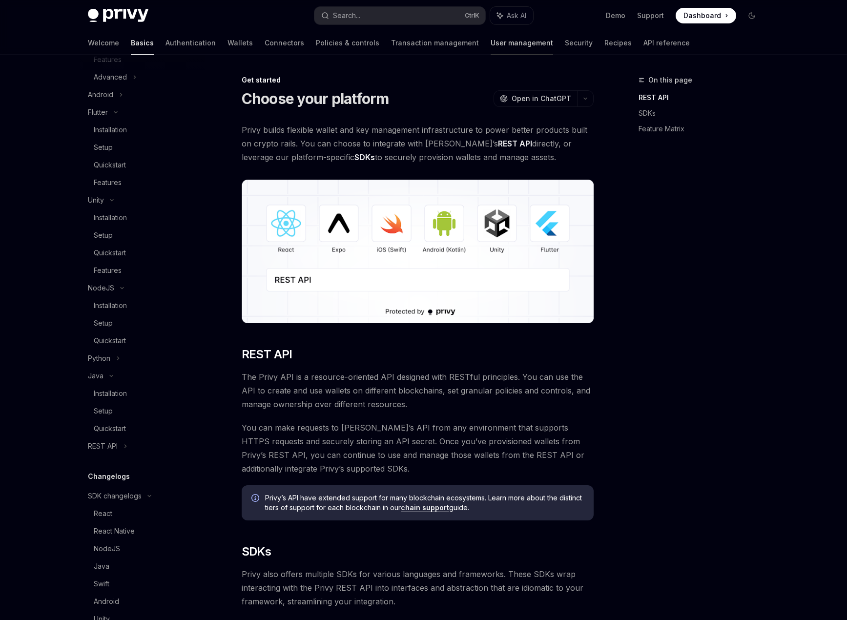
click at [491, 45] on link "User management" at bounding box center [522, 42] width 63 height 23
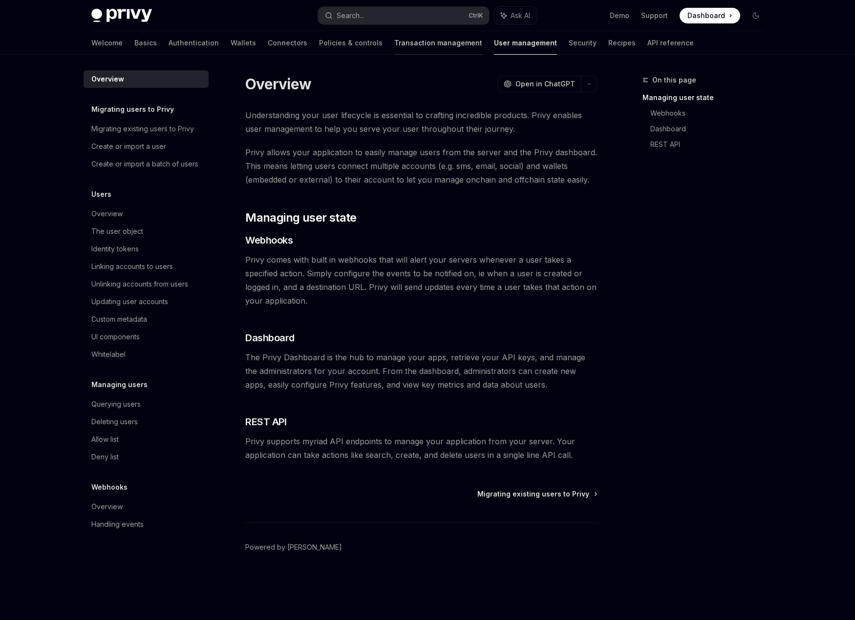
click at [416, 42] on link "Transaction management" at bounding box center [438, 42] width 88 height 23
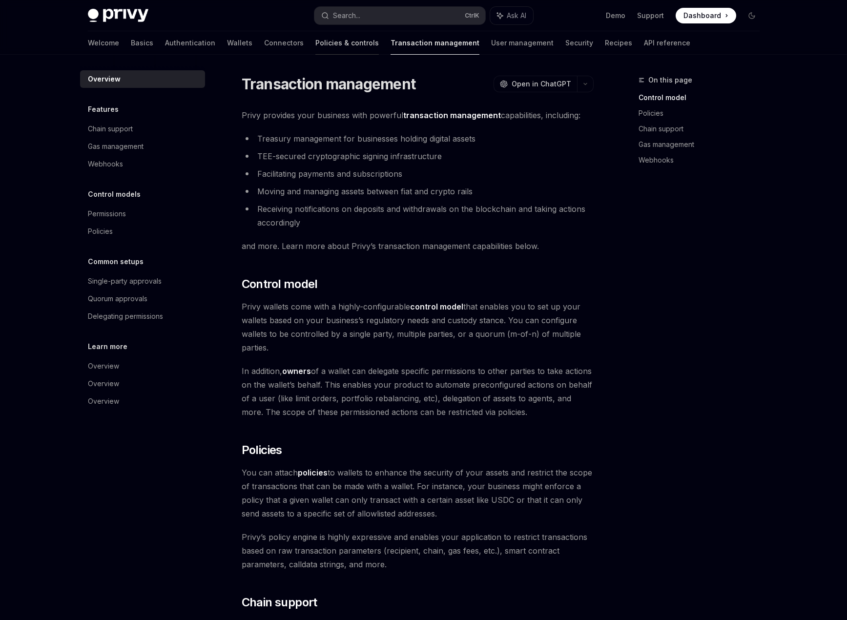
click at [316, 47] on link "Policies & controls" at bounding box center [347, 42] width 63 height 23
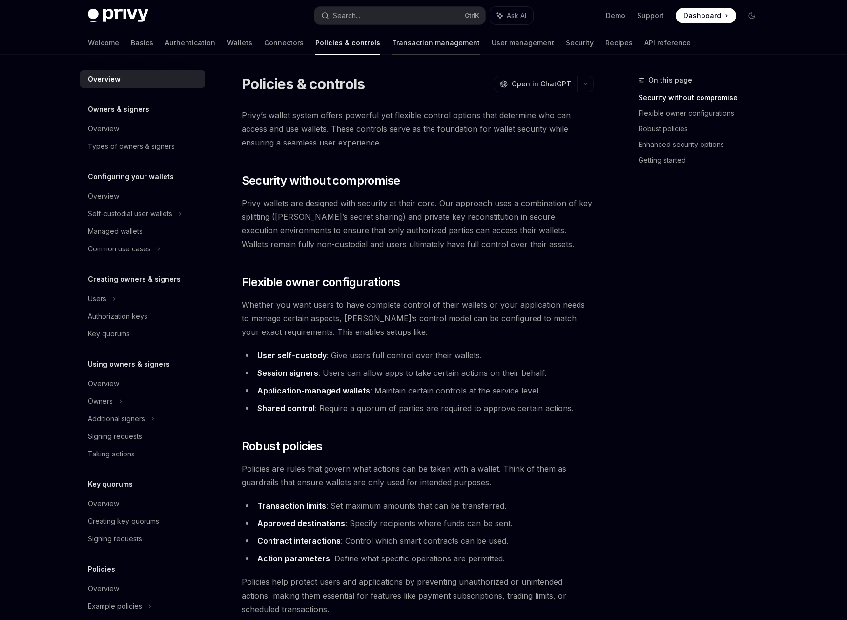
click at [392, 42] on link "Transaction management" at bounding box center [436, 42] width 88 height 23
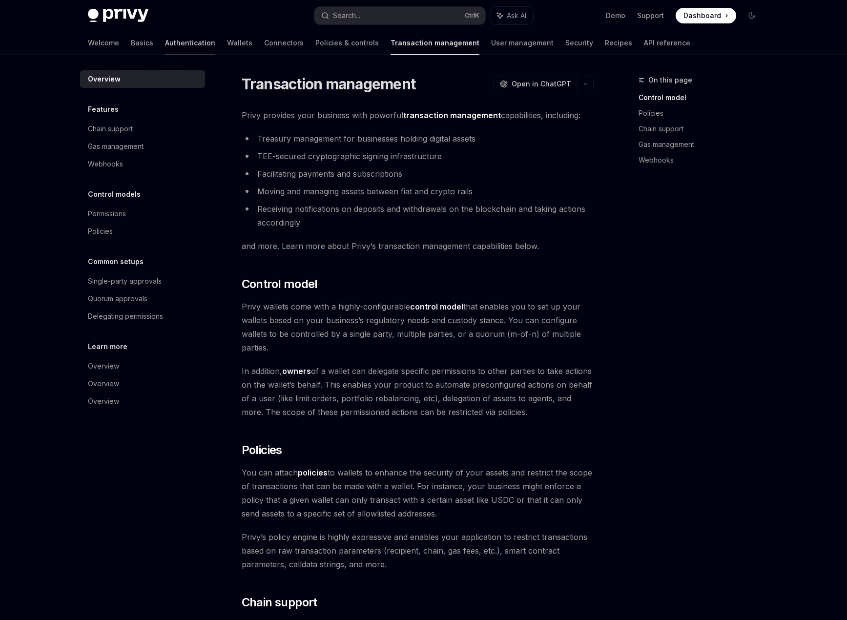
click at [165, 38] on link "Authentication" at bounding box center [190, 42] width 50 height 23
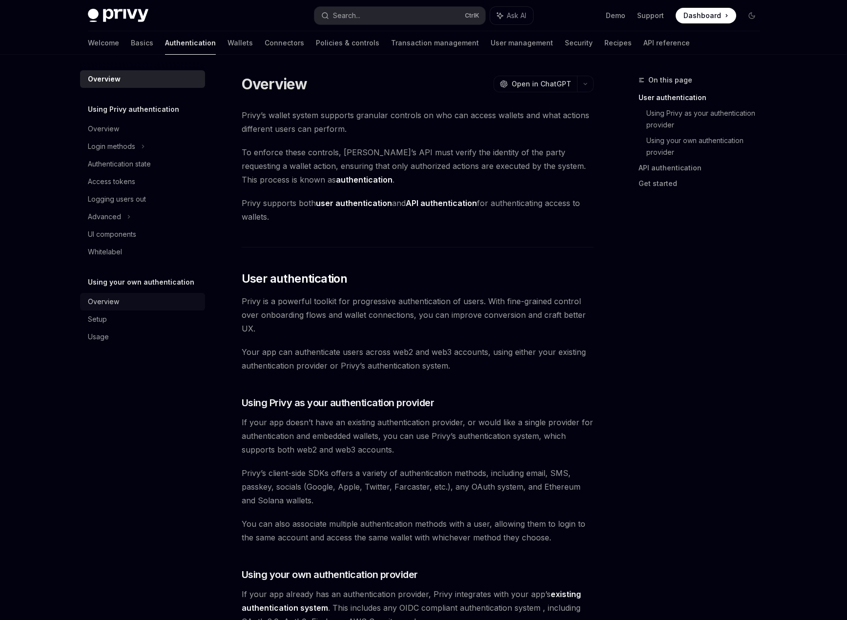
click at [107, 309] on link "Overview" at bounding box center [142, 302] width 125 height 18
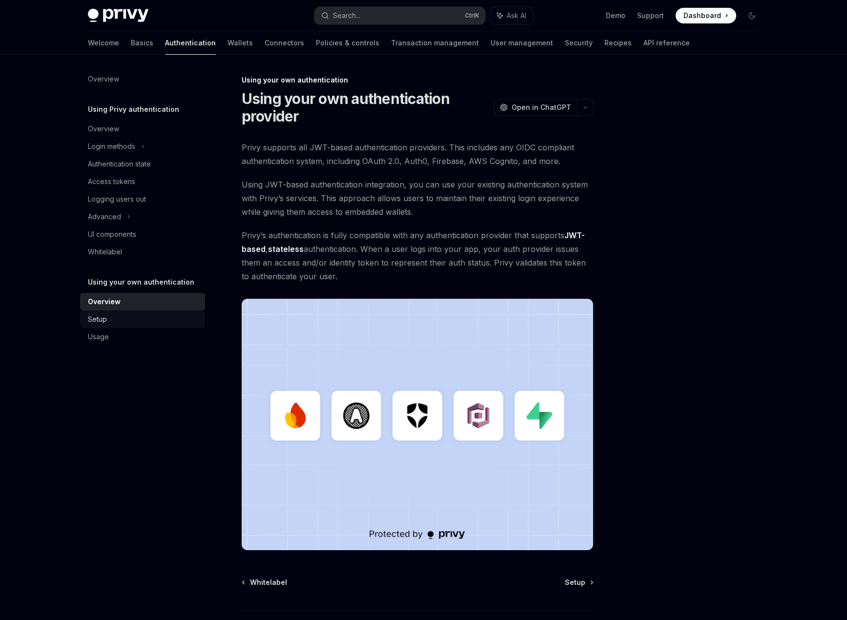
click at [114, 321] on div "Setup" at bounding box center [143, 320] width 111 height 12
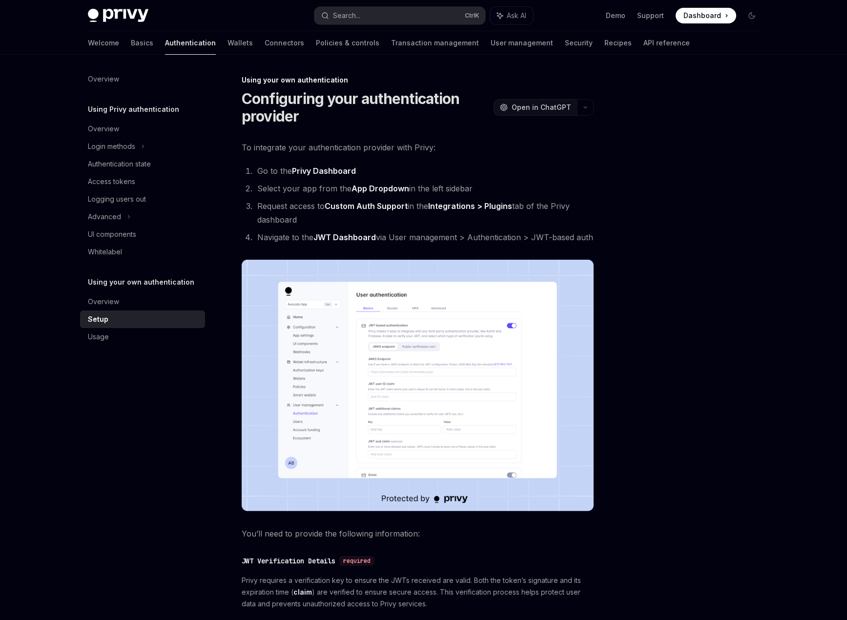
click at [547, 103] on span "Open in ChatGPT" at bounding box center [542, 108] width 60 height 10
click at [210, 42] on div "Welcome Basics Authentication Wallets Connectors Policies & controls Transactio…" at bounding box center [389, 42] width 602 height 23
click at [228, 44] on link "Wallets" at bounding box center [240, 42] width 25 height 23
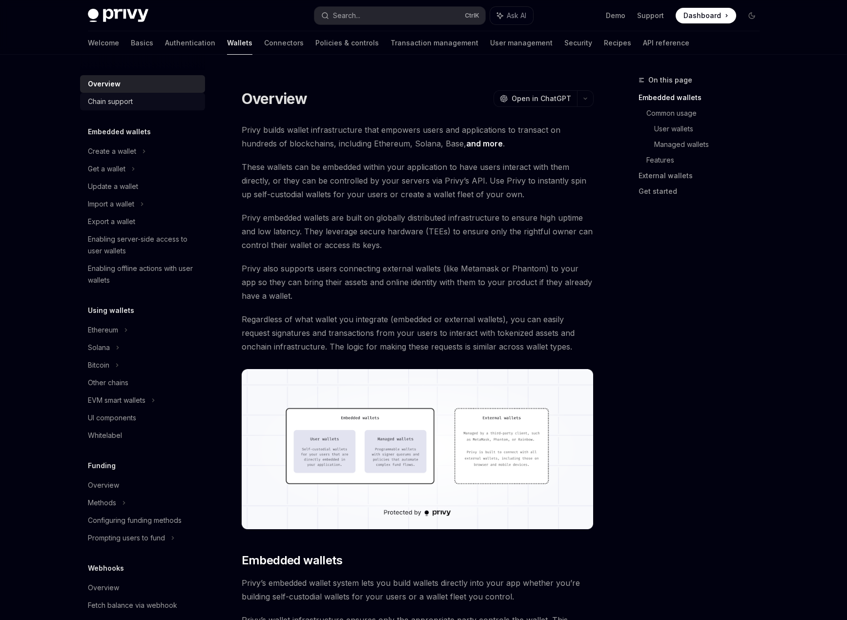
click at [135, 103] on div "Chain support" at bounding box center [143, 102] width 111 height 12
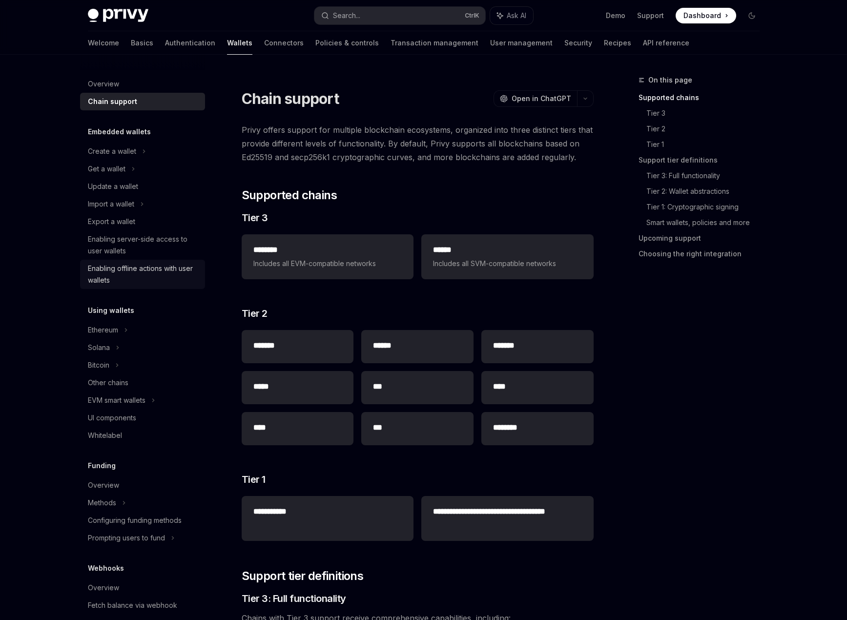
click at [127, 262] on link "Enabling offline actions with user wallets" at bounding box center [142, 274] width 125 height 29
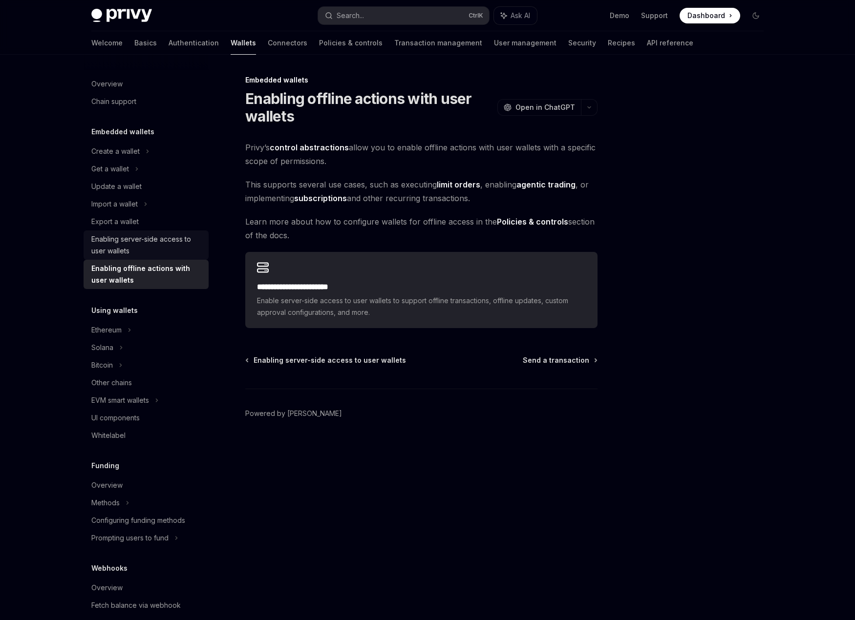
click at [141, 244] on div "Enabling server-side access to user wallets" at bounding box center [146, 244] width 111 height 23
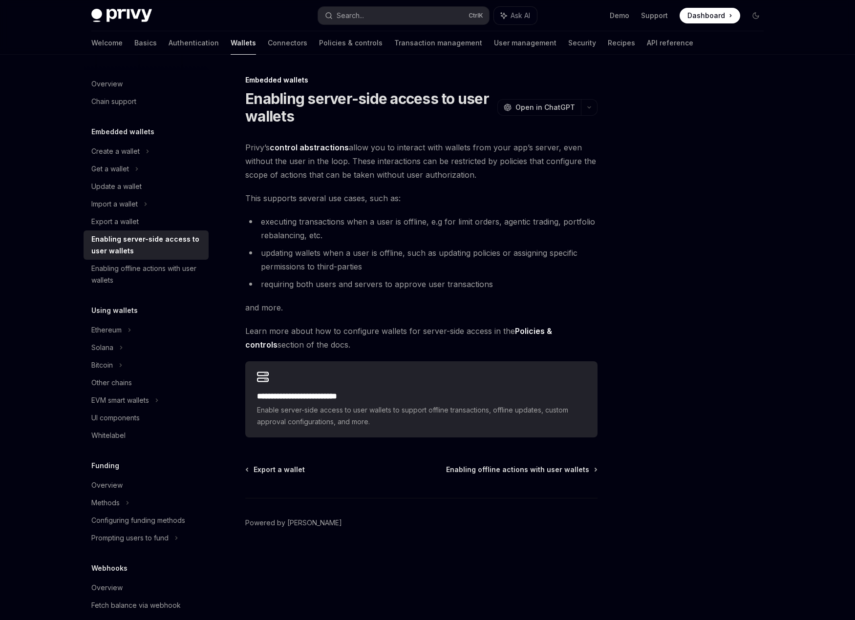
click at [141, 231] on link "Enabling server-side access to user wallets" at bounding box center [146, 245] width 125 height 29
click at [151, 190] on div "Update a wallet" at bounding box center [146, 187] width 111 height 12
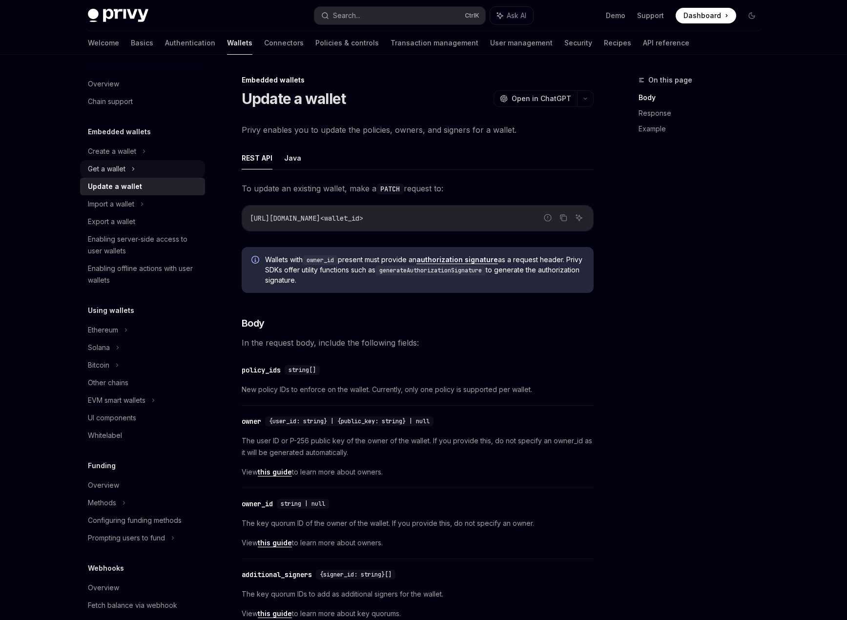
click at [156, 174] on div "Get a wallet" at bounding box center [142, 169] width 125 height 18
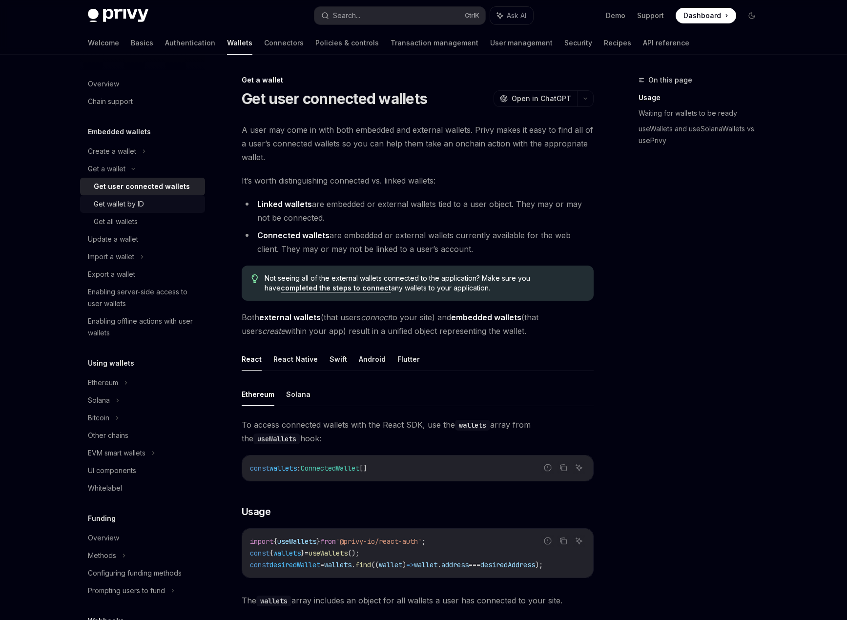
click at [136, 199] on div "Get wallet by ID" at bounding box center [119, 204] width 50 height 12
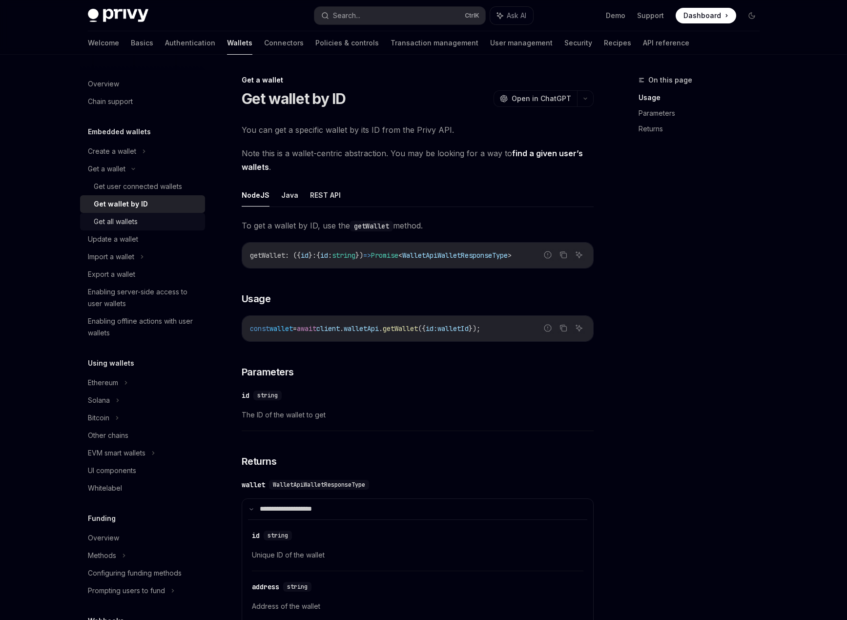
click at [146, 226] on div "Get all wallets" at bounding box center [146, 222] width 105 height 12
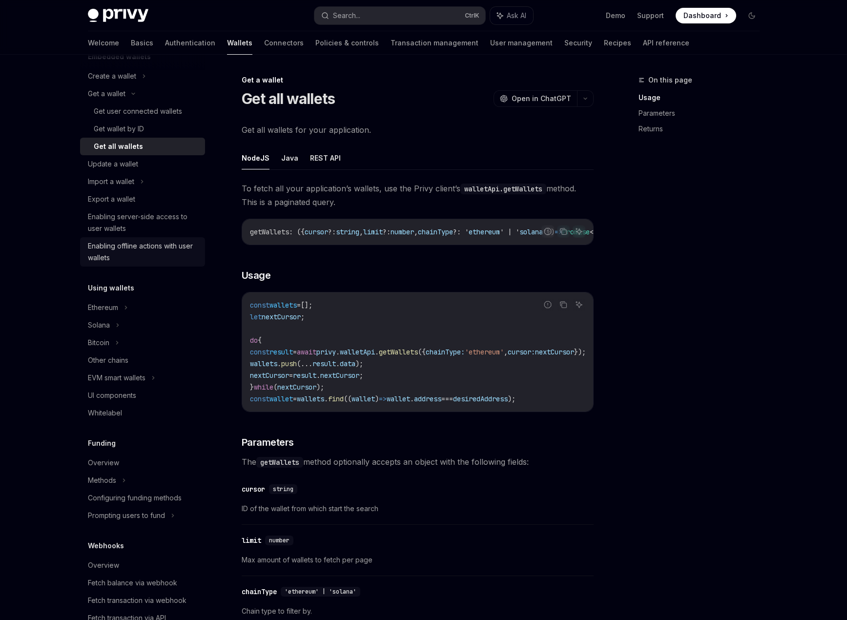
scroll to position [98, 0]
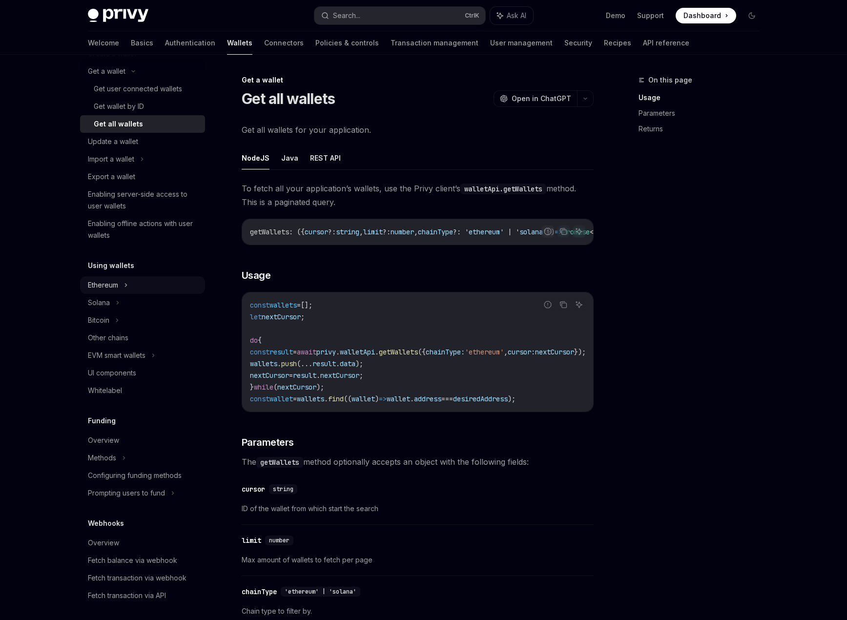
click at [127, 288] on icon at bounding box center [126, 285] width 4 height 12
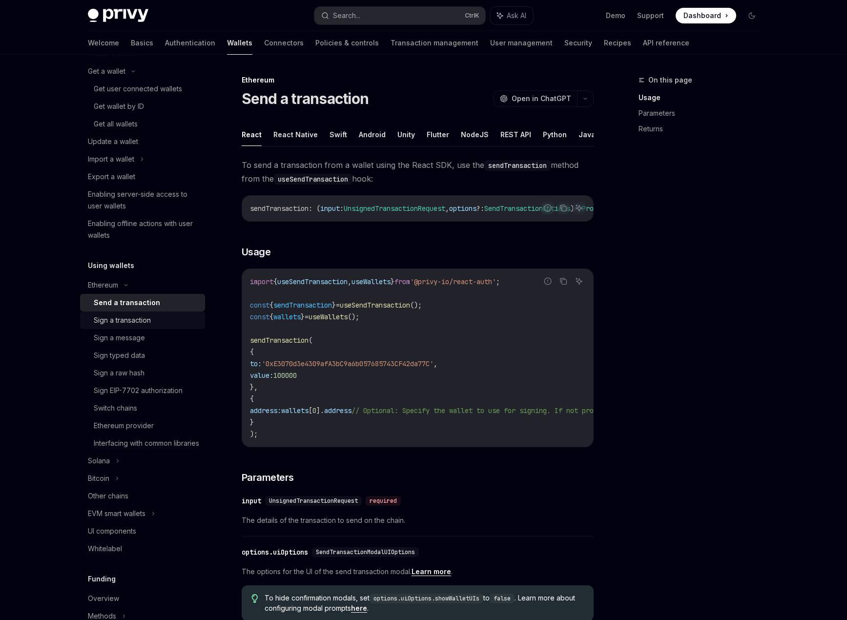
click at [126, 321] on div "Sign a transaction" at bounding box center [122, 321] width 57 height 12
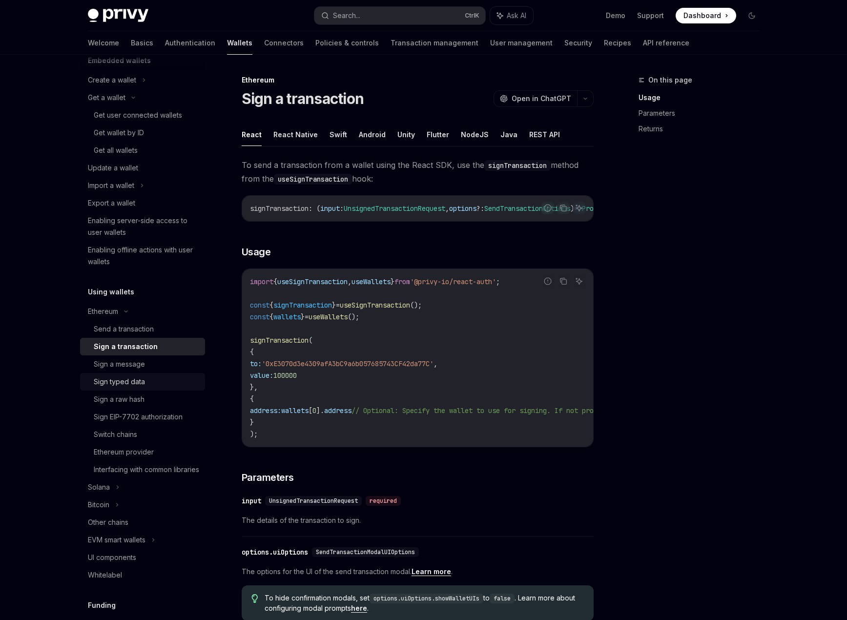
scroll to position [51, 0]
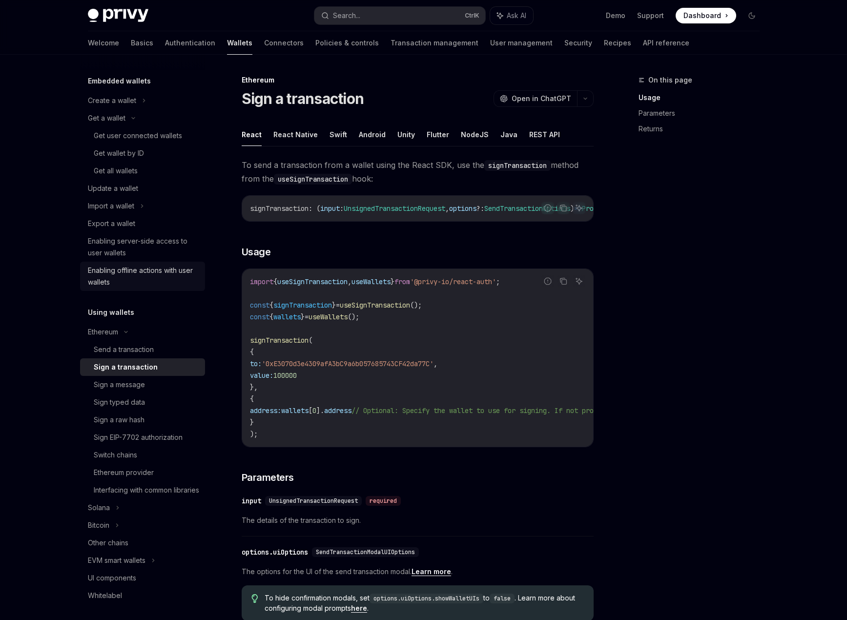
click at [148, 268] on div "Enabling offline actions with user wallets" at bounding box center [143, 276] width 111 height 23
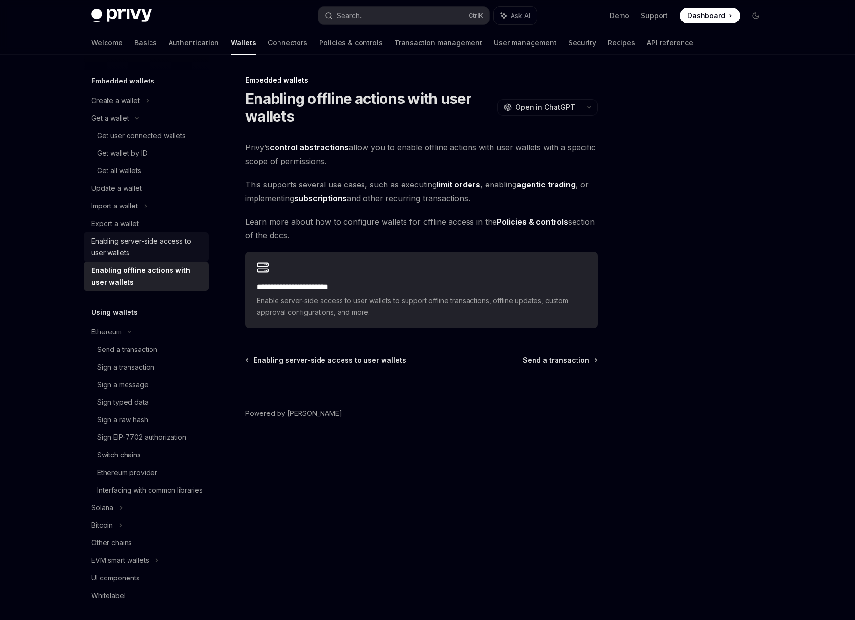
click at [152, 249] on div "Enabling server-side access to user wallets" at bounding box center [146, 246] width 111 height 23
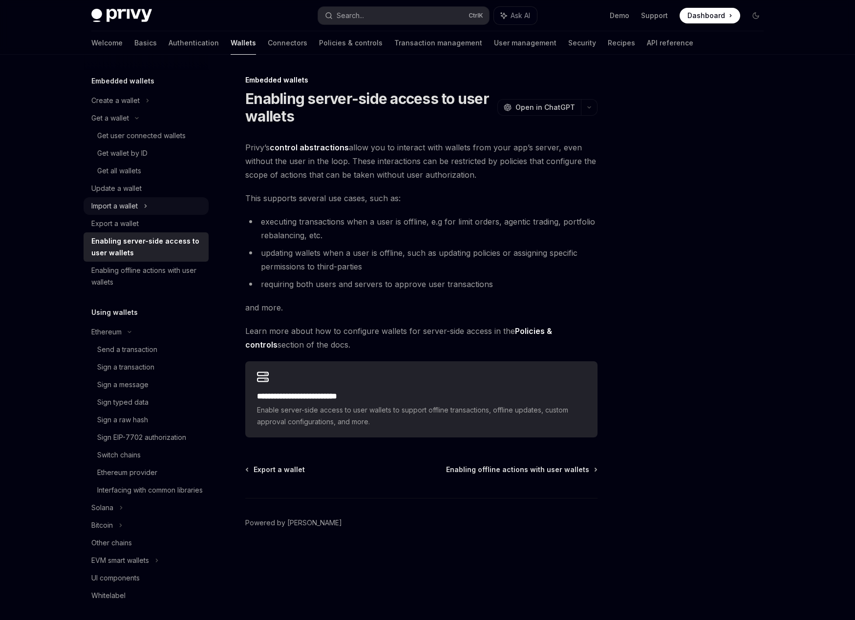
click at [157, 212] on div "Import a wallet" at bounding box center [146, 206] width 125 height 18
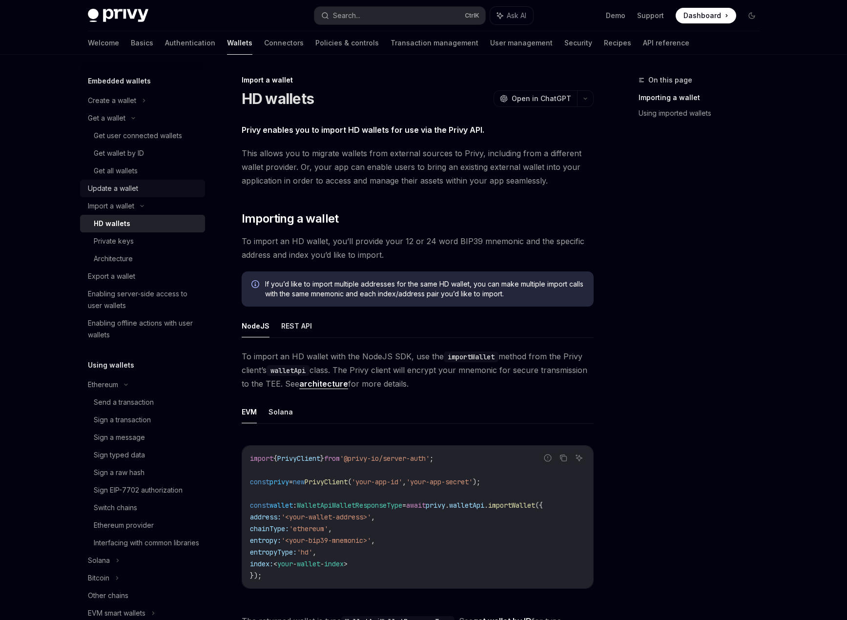
click at [157, 189] on div "Update a wallet" at bounding box center [143, 189] width 111 height 12
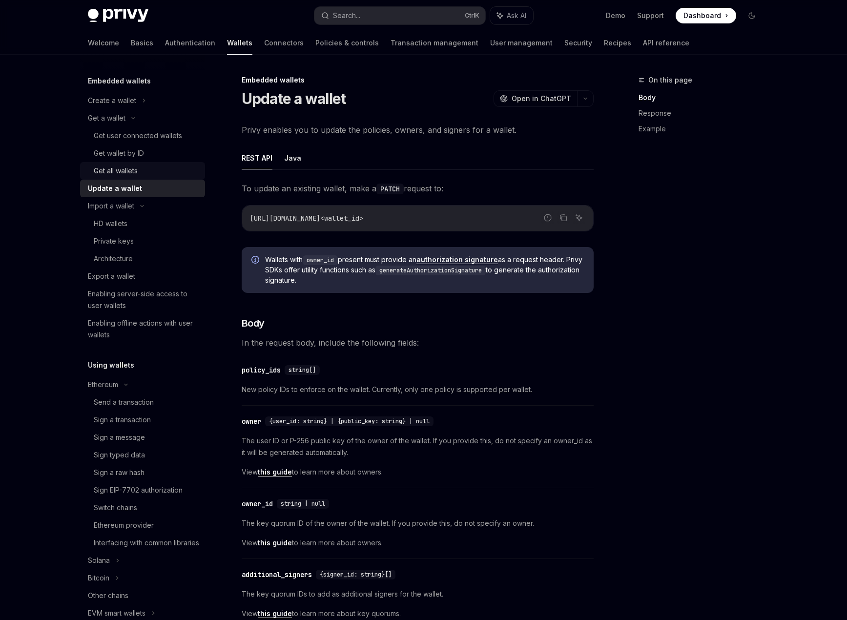
click at [160, 169] on div "Get all wallets" at bounding box center [146, 171] width 105 height 12
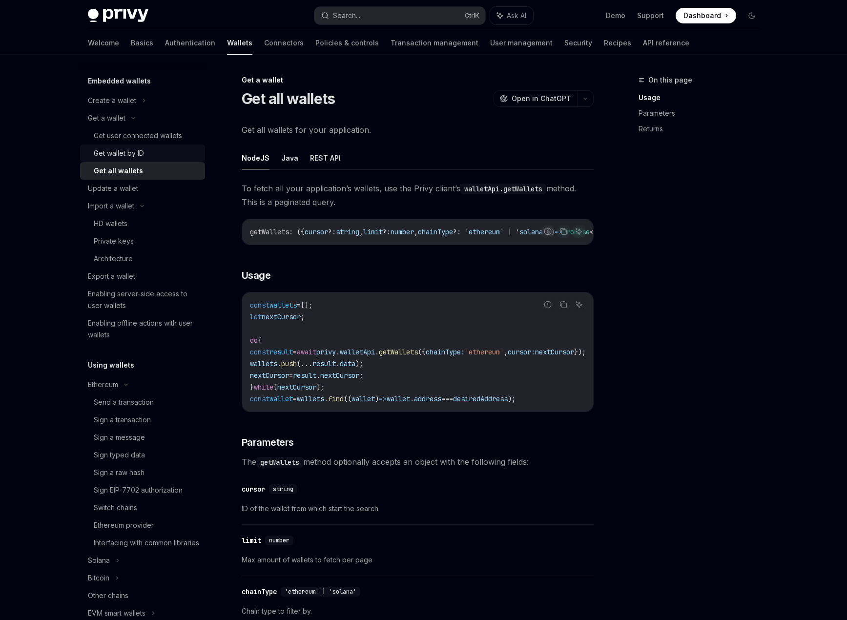
click at [161, 150] on div "Get wallet by ID" at bounding box center [146, 154] width 105 height 12
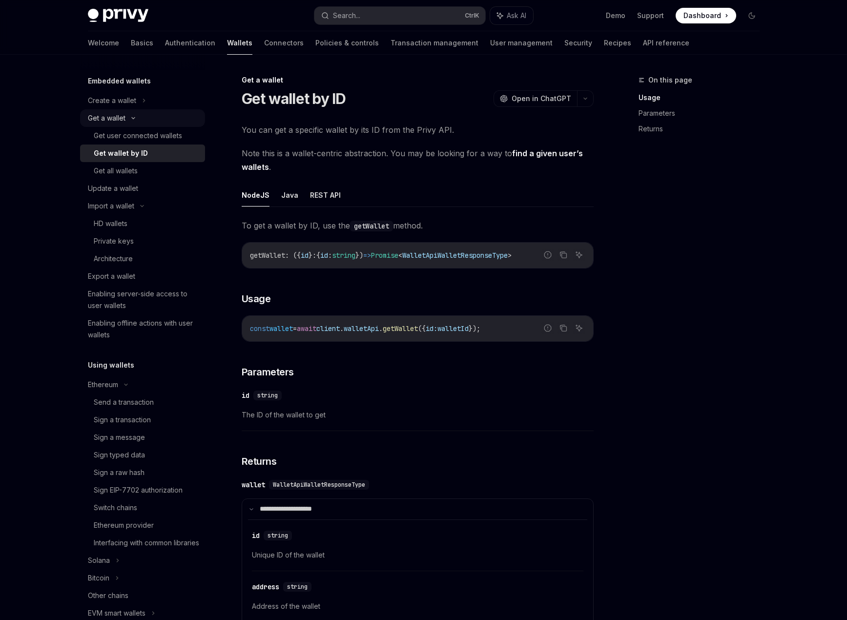
click at [164, 118] on div "Get a wallet" at bounding box center [142, 118] width 125 height 18
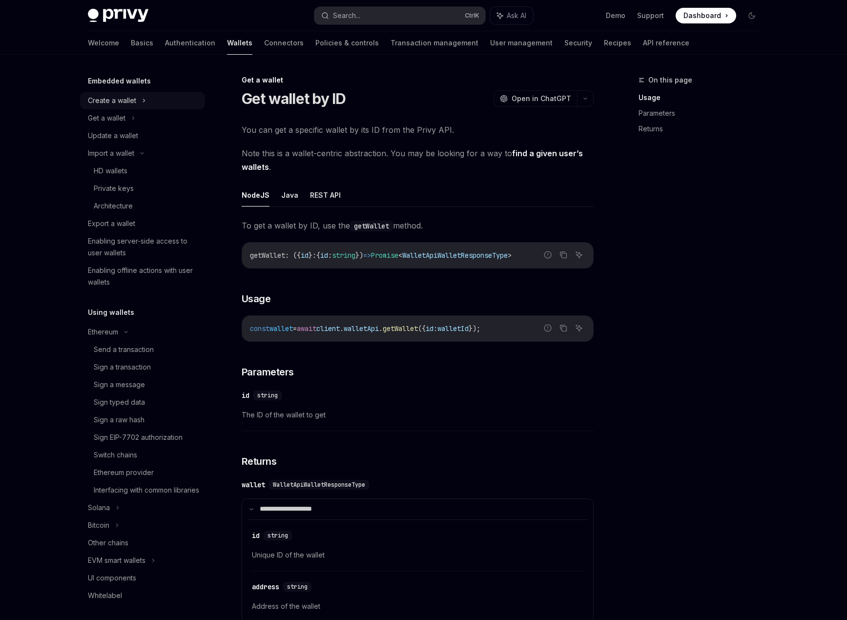
click at [168, 99] on div "Create a wallet" at bounding box center [142, 101] width 125 height 18
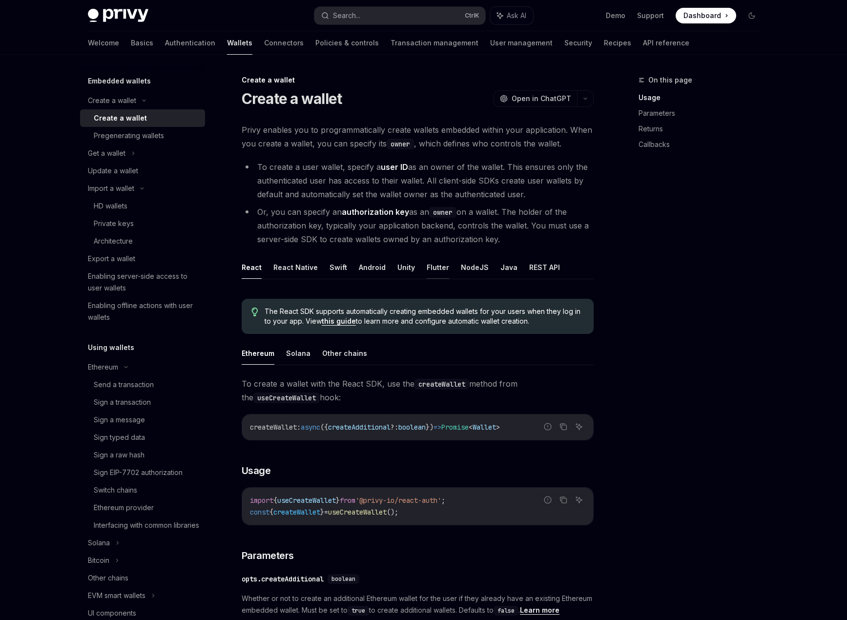
click at [436, 265] on button "Flutter" at bounding box center [438, 267] width 22 height 23
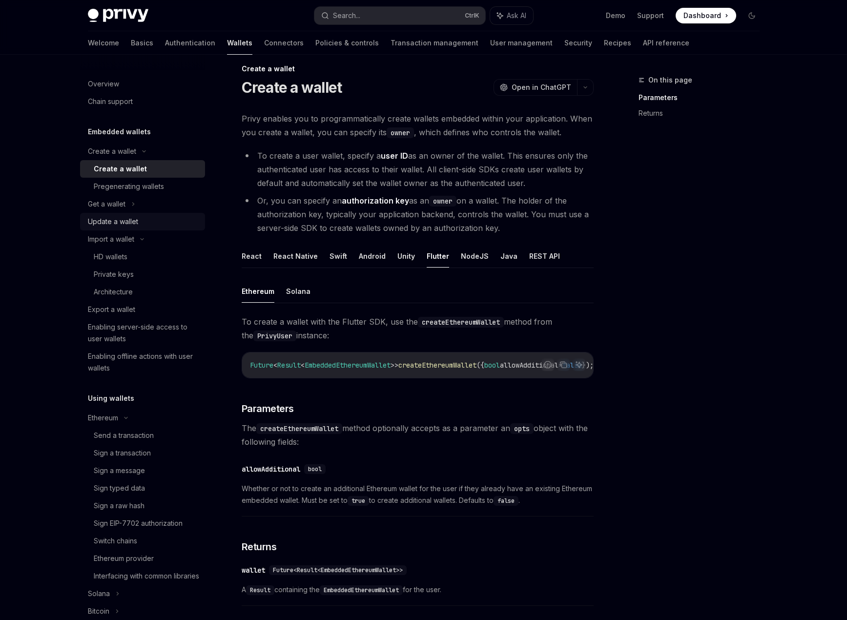
scroll to position [4, 0]
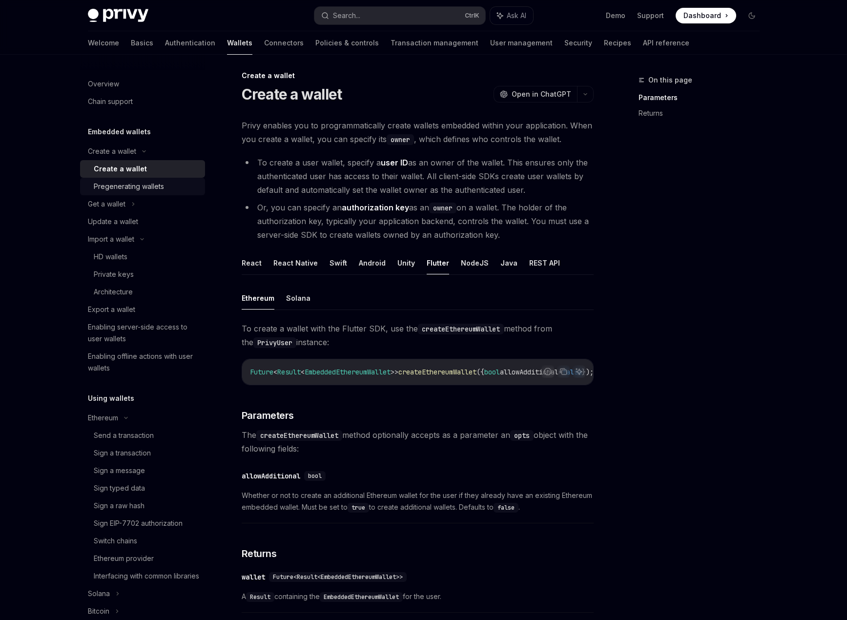
click at [124, 186] on div "Pregenerating wallets" at bounding box center [129, 187] width 70 height 12
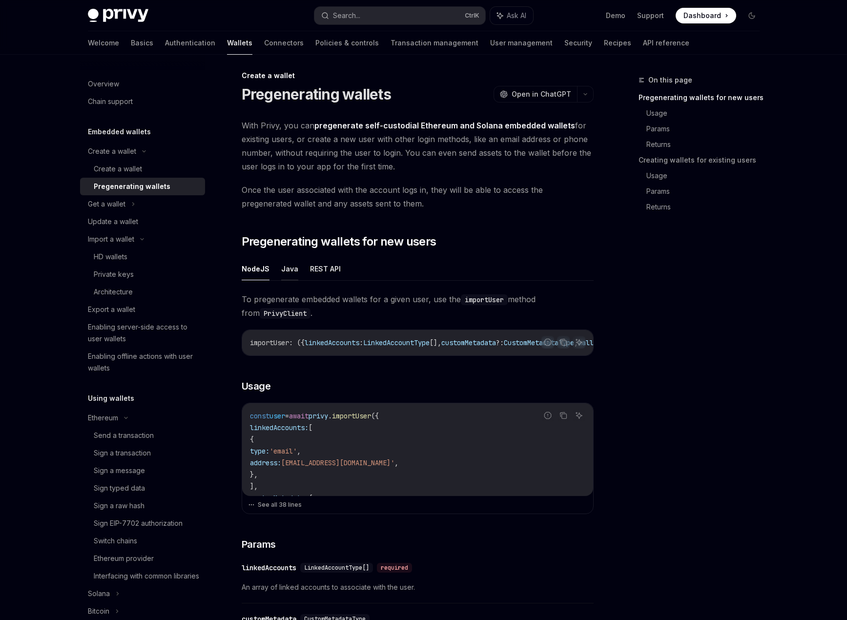
click at [285, 271] on button "Java" at bounding box center [289, 268] width 17 height 23
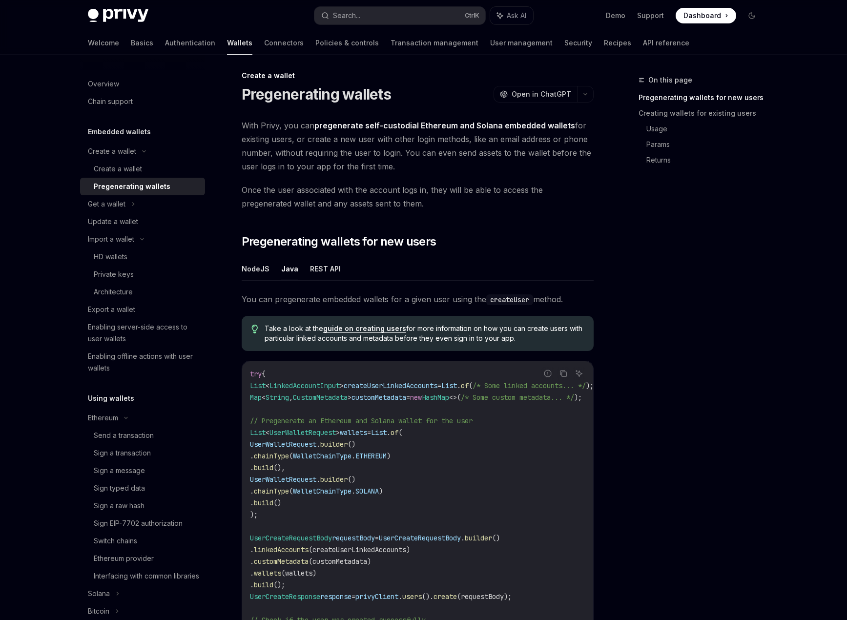
click at [313, 267] on button "REST API" at bounding box center [325, 268] width 31 height 23
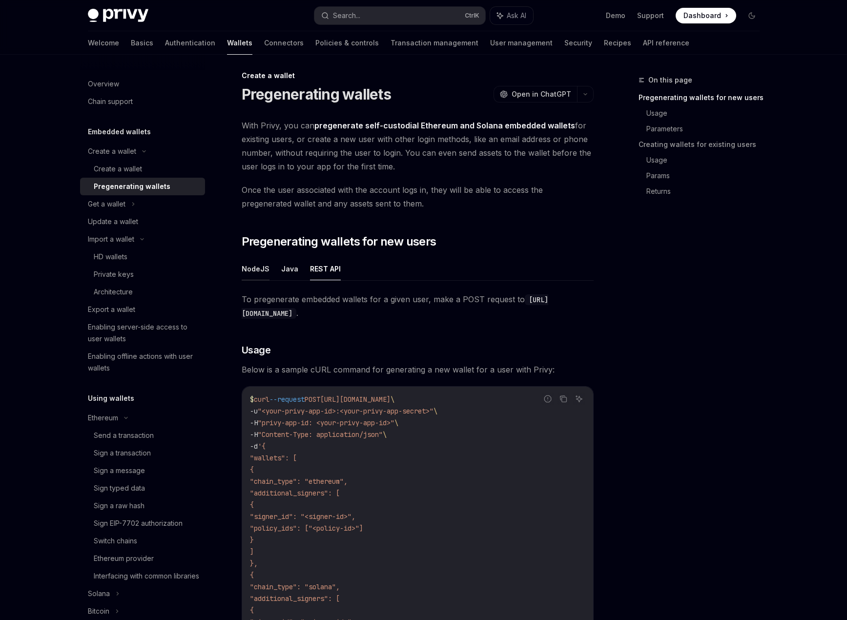
click at [258, 270] on button "NodeJS" at bounding box center [256, 268] width 28 height 23
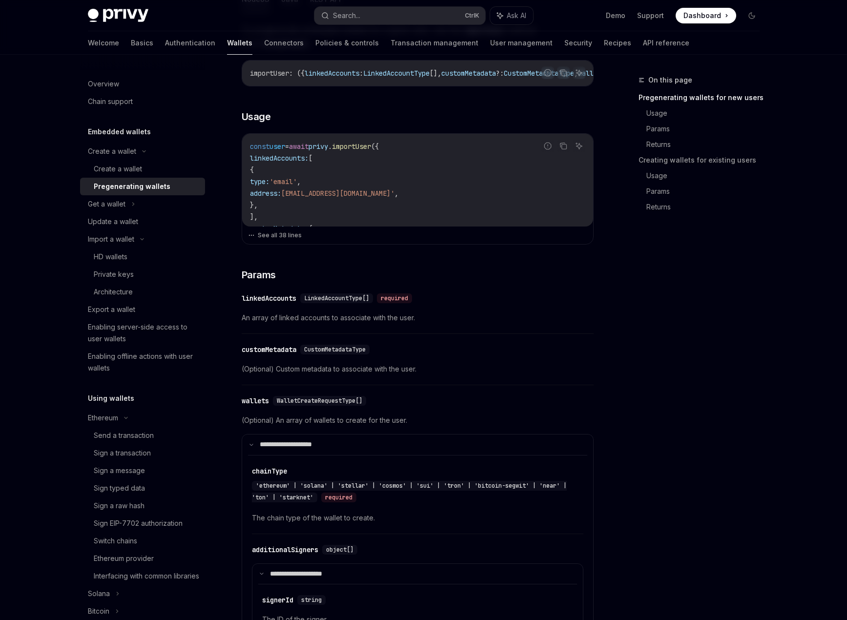
scroll to position [297, 0]
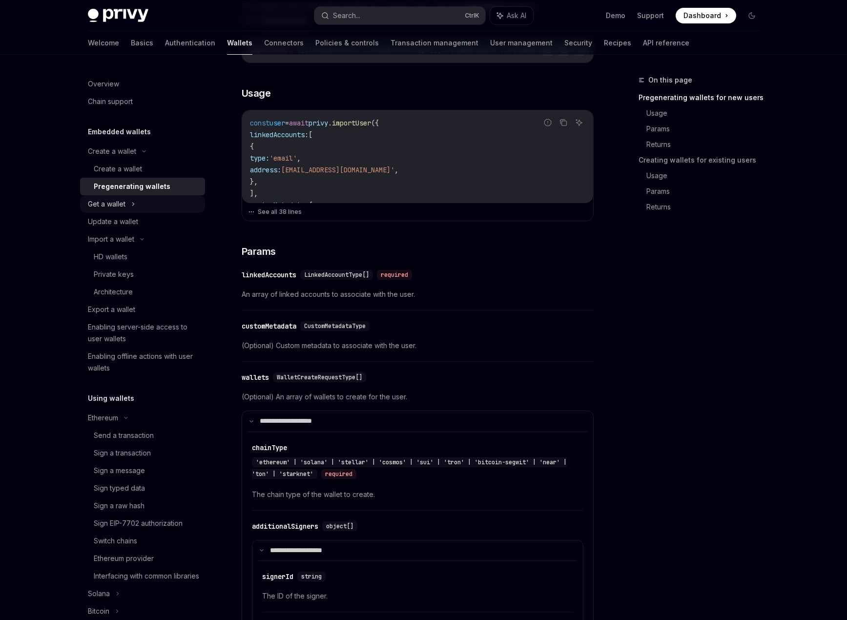
click at [116, 209] on div "Get a wallet" at bounding box center [107, 204] width 38 height 12
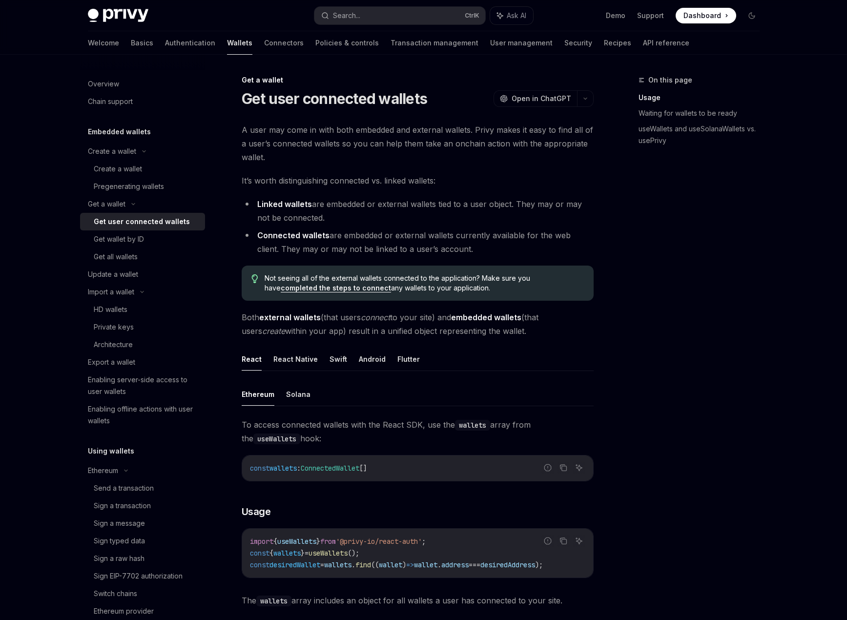
click at [133, 224] on div "Get user connected wallets" at bounding box center [142, 222] width 96 height 12
click at [153, 236] on div "Get wallet by ID" at bounding box center [146, 239] width 105 height 12
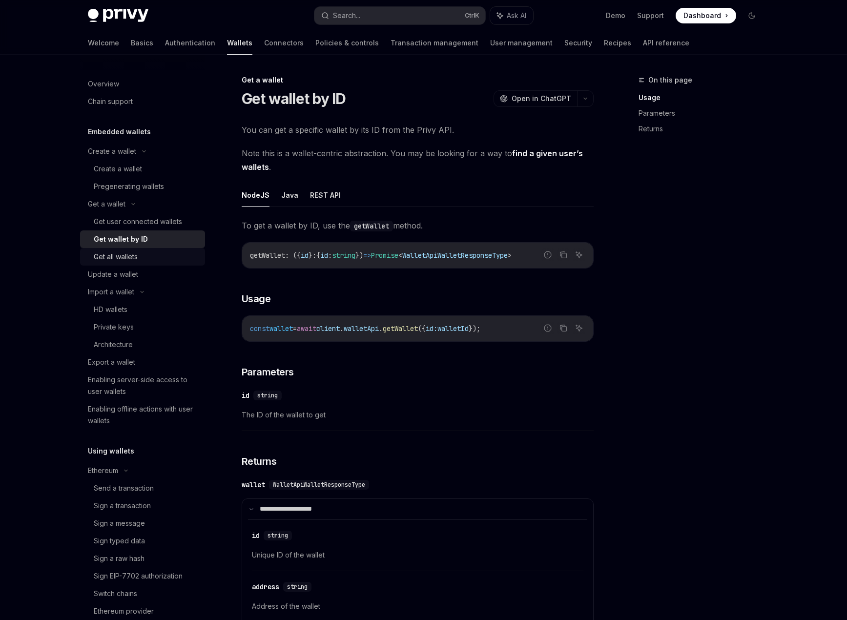
click at [147, 256] on div "Get all wallets" at bounding box center [146, 257] width 105 height 12
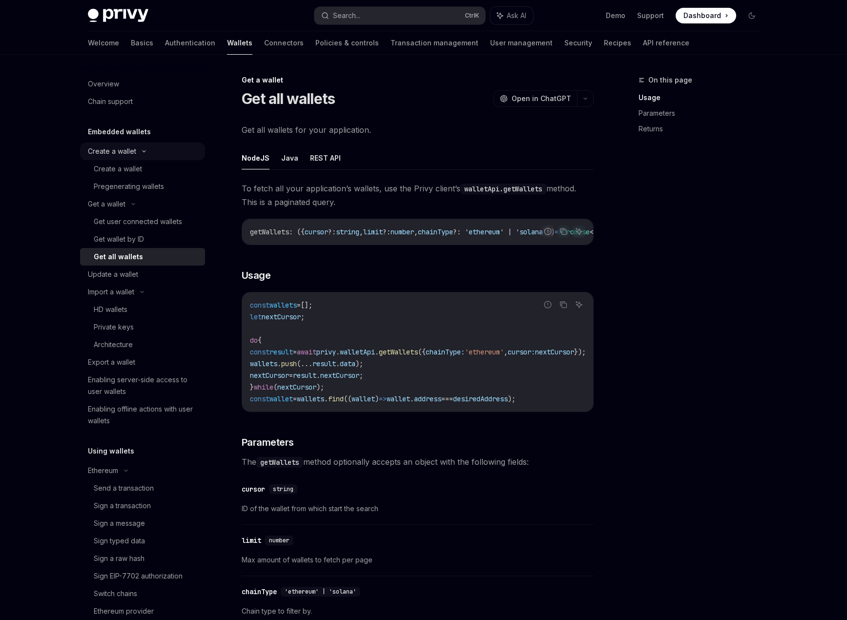
click at [125, 158] on div "Create a wallet" at bounding box center [142, 152] width 125 height 18
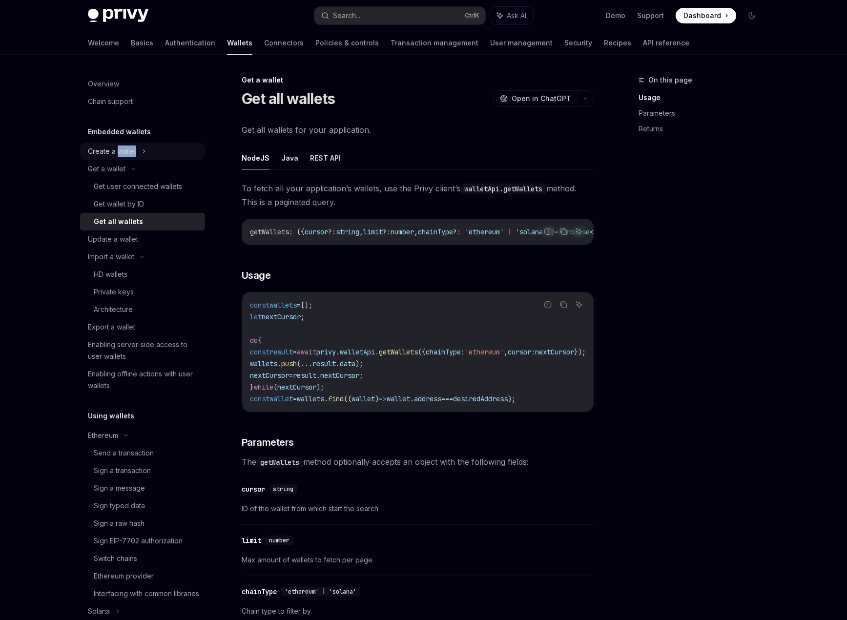
click at [125, 158] on div "Create a wallet" at bounding box center [142, 152] width 125 height 18
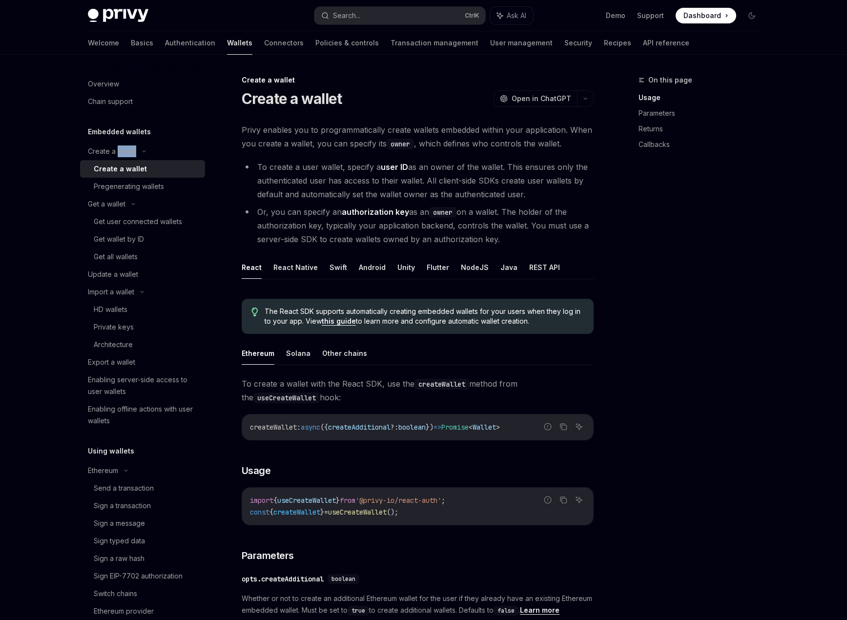
click at [129, 169] on div "Create a wallet" at bounding box center [120, 169] width 53 height 12
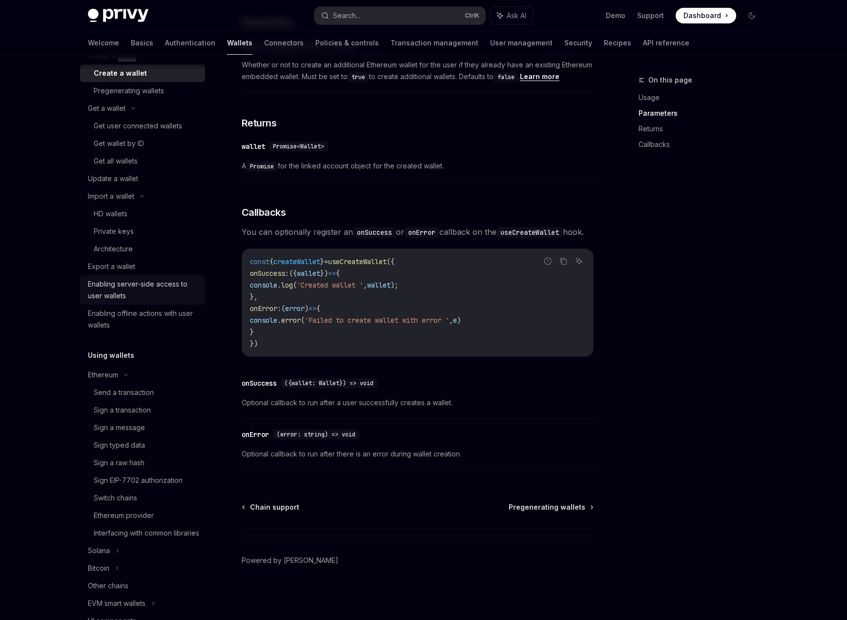
scroll to position [98, 0]
click at [142, 386] on div "Send a transaction" at bounding box center [124, 391] width 60 height 12
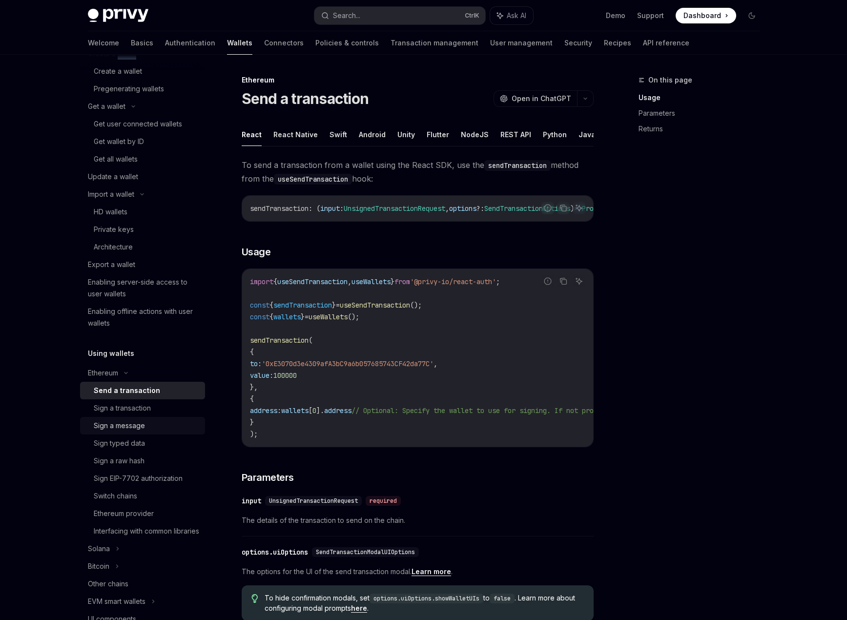
click at [148, 418] on link "Sign a message" at bounding box center [142, 426] width 125 height 18
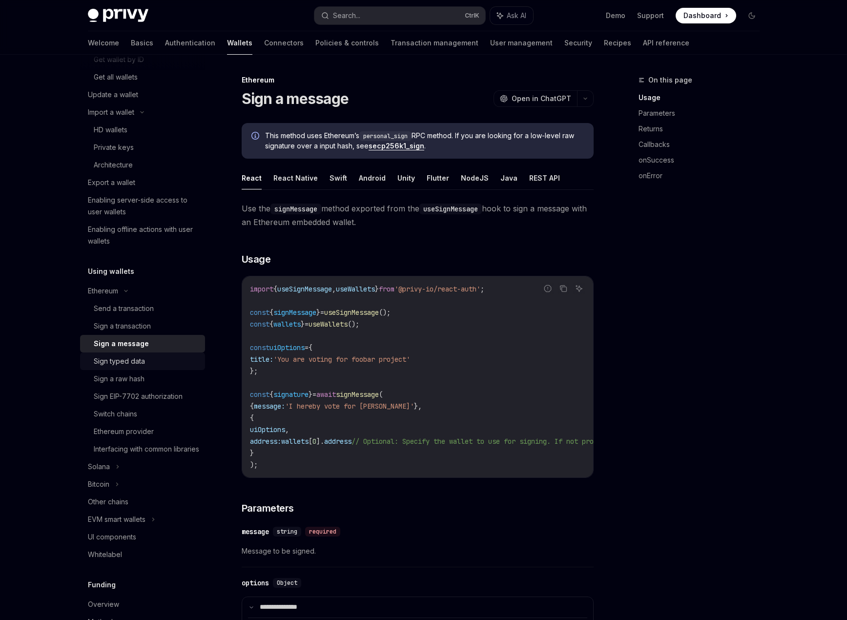
scroll to position [195, 0]
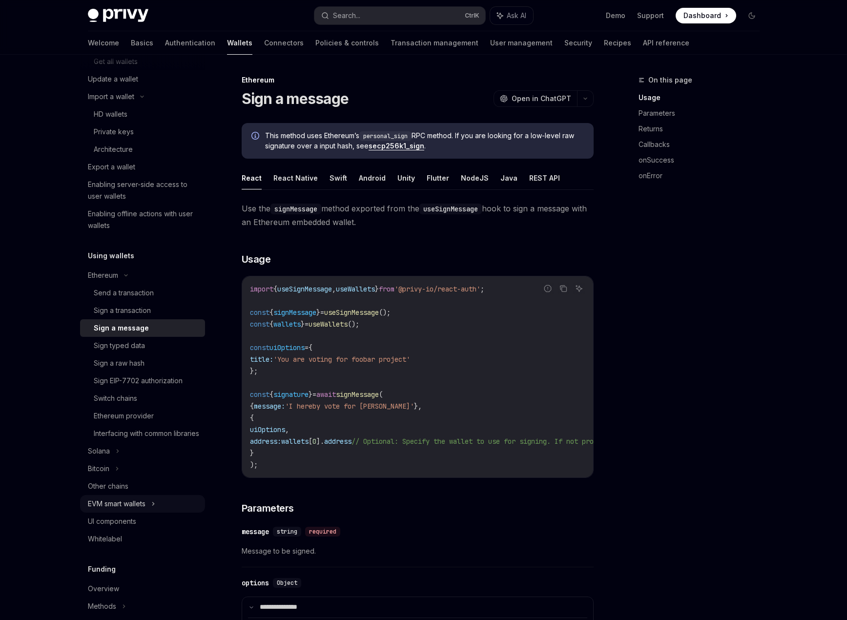
click at [146, 513] on div "EVM smart wallets" at bounding box center [142, 504] width 125 height 18
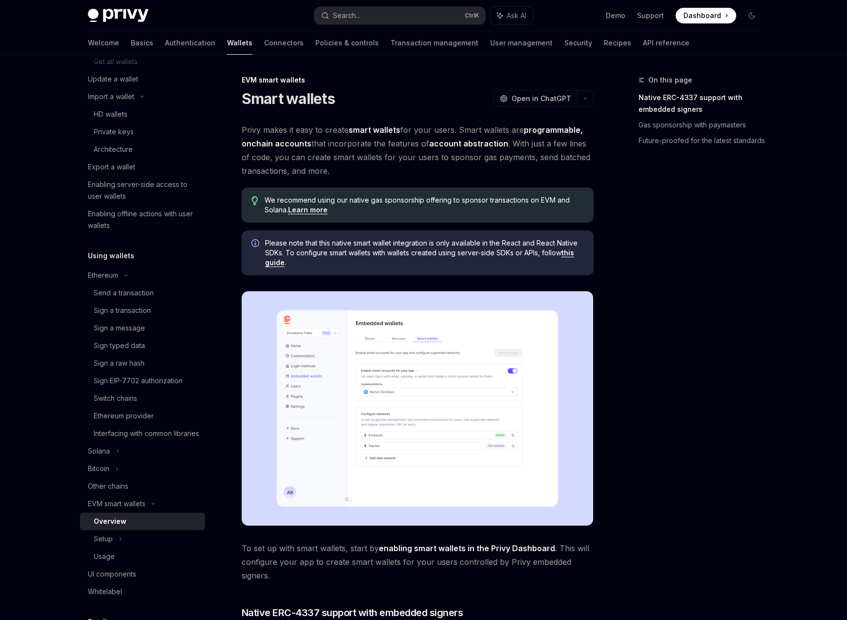
click at [160, 527] on div "Overview" at bounding box center [146, 522] width 105 height 12
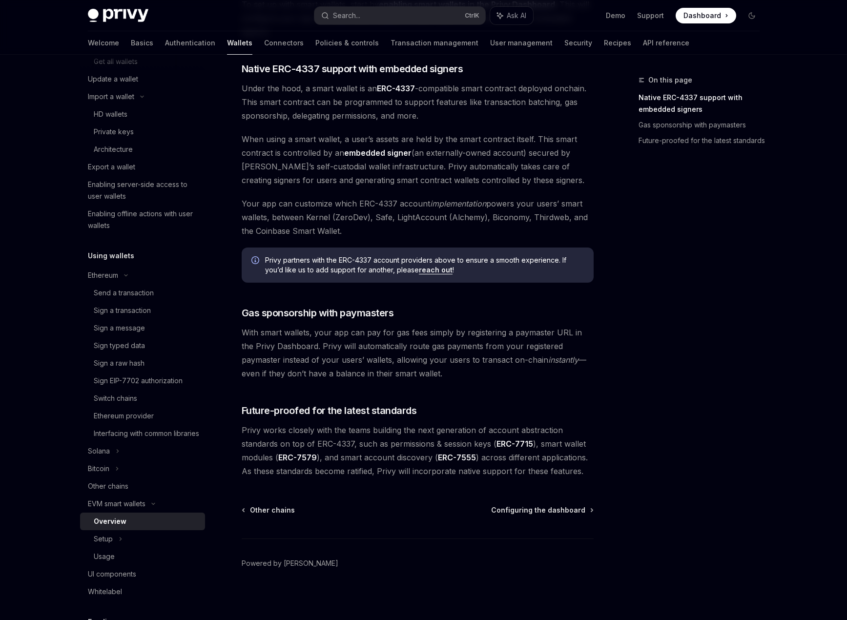
scroll to position [547, 0]
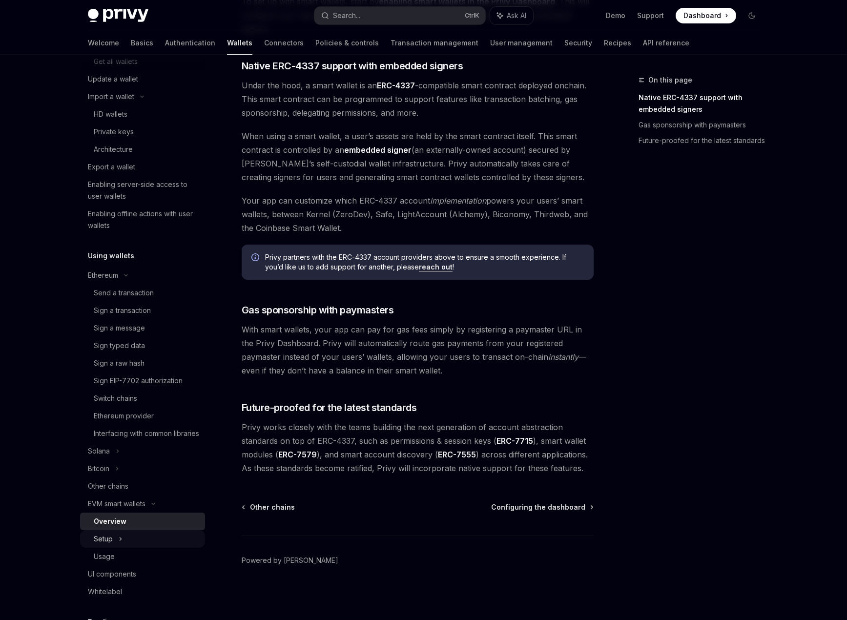
click at [126, 548] on div "Setup" at bounding box center [142, 539] width 125 height 18
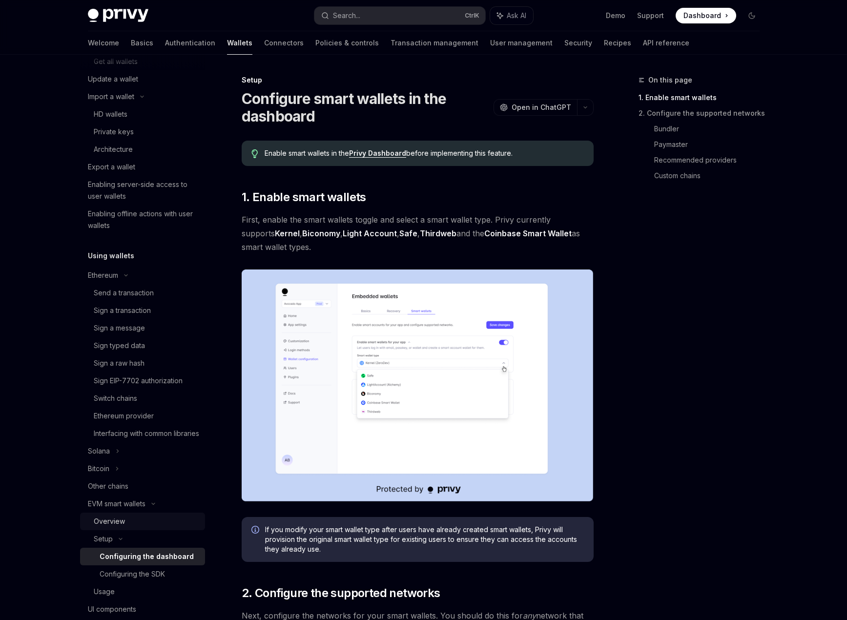
click at [145, 527] on div "Overview" at bounding box center [146, 522] width 105 height 12
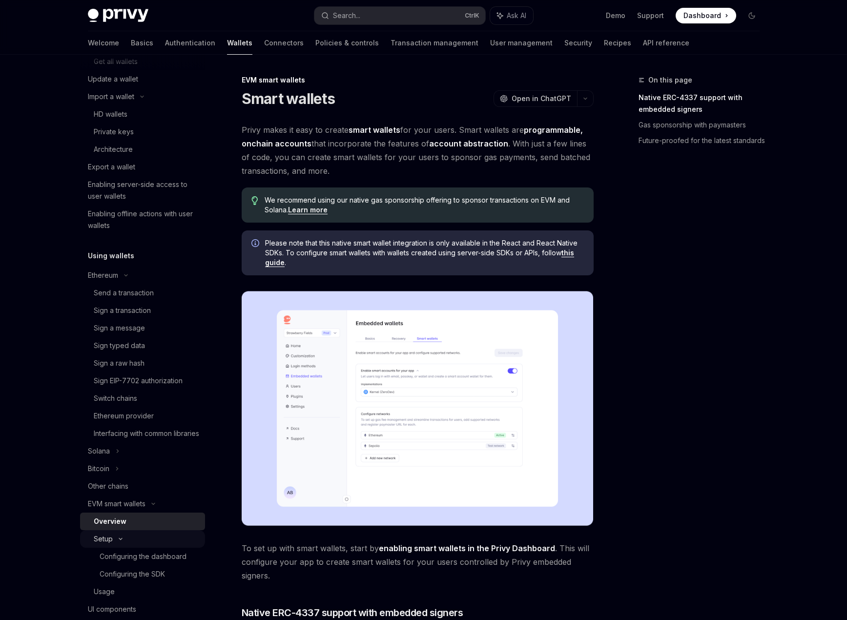
click at [143, 548] on div "Setup" at bounding box center [142, 539] width 125 height 18
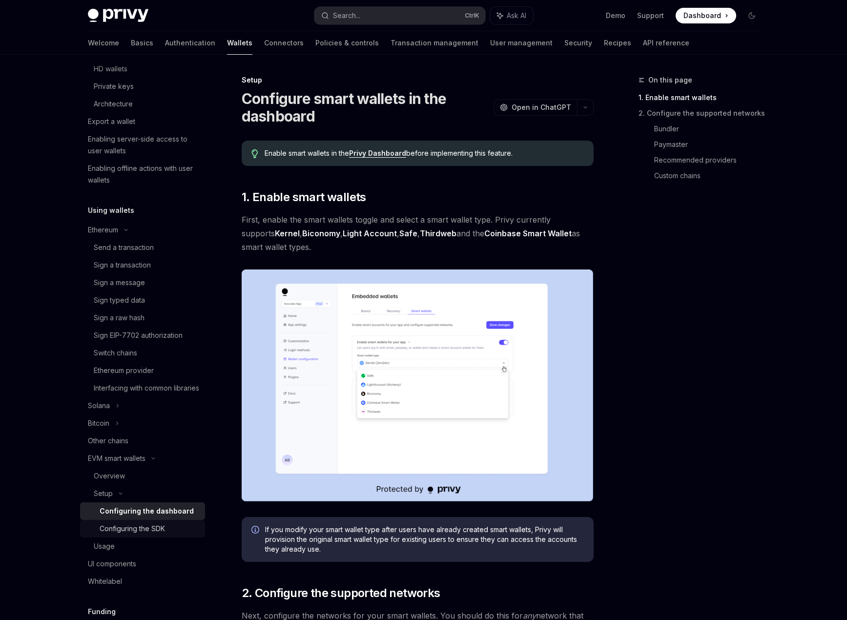
scroll to position [244, 0]
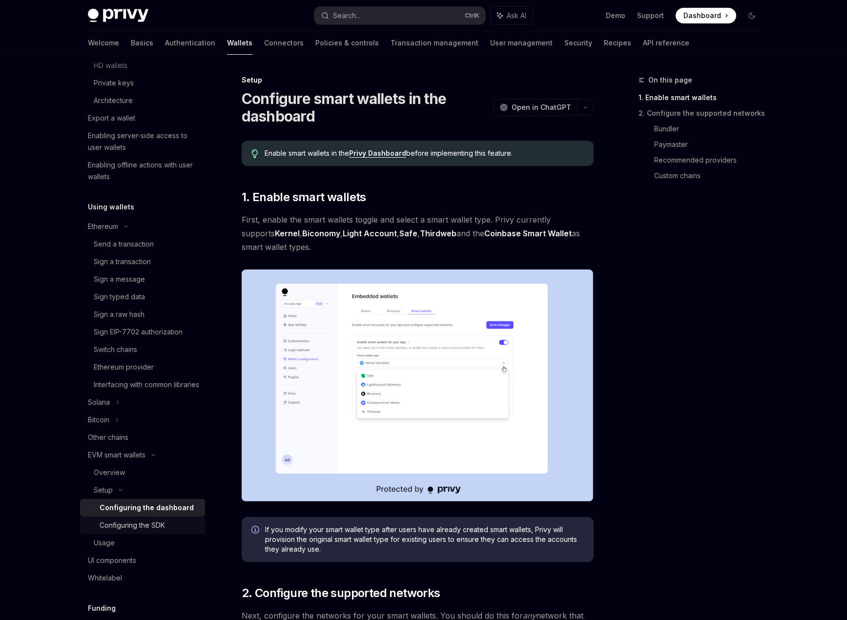
click at [156, 529] on link "Configuring the SDK" at bounding box center [142, 526] width 125 height 18
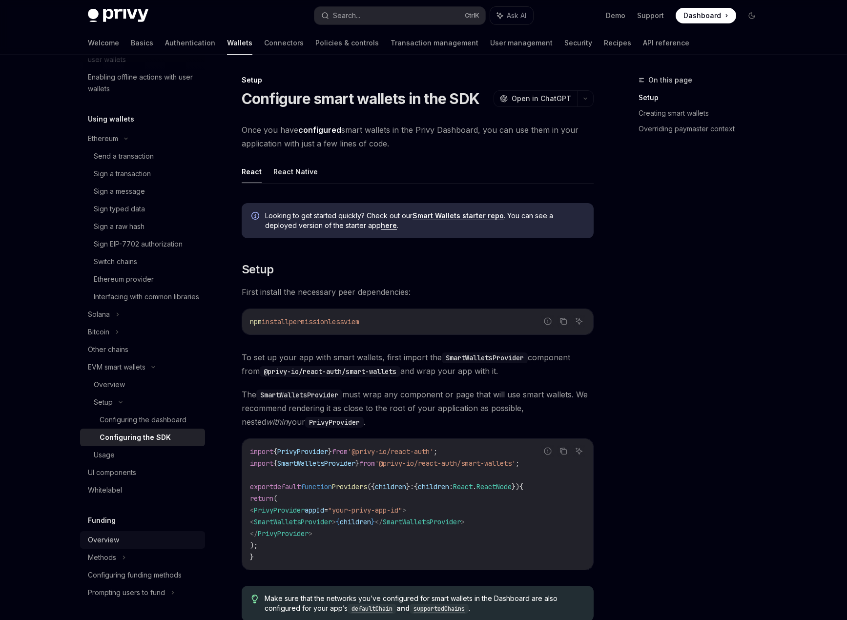
scroll to position [342, 0]
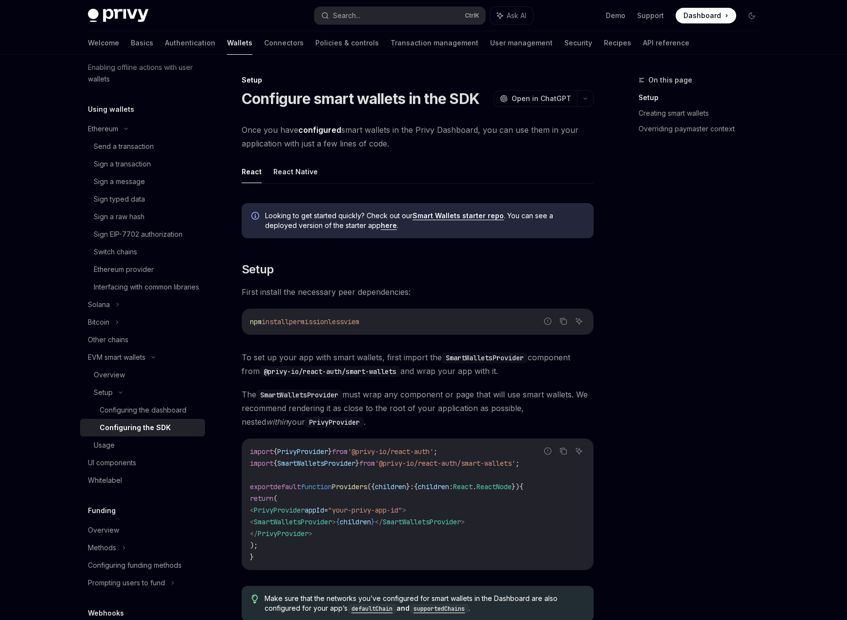
click at [158, 431] on link "Configuring the SDK" at bounding box center [142, 428] width 125 height 18
click at [165, 416] on div "Configuring the dashboard" at bounding box center [143, 410] width 87 height 12
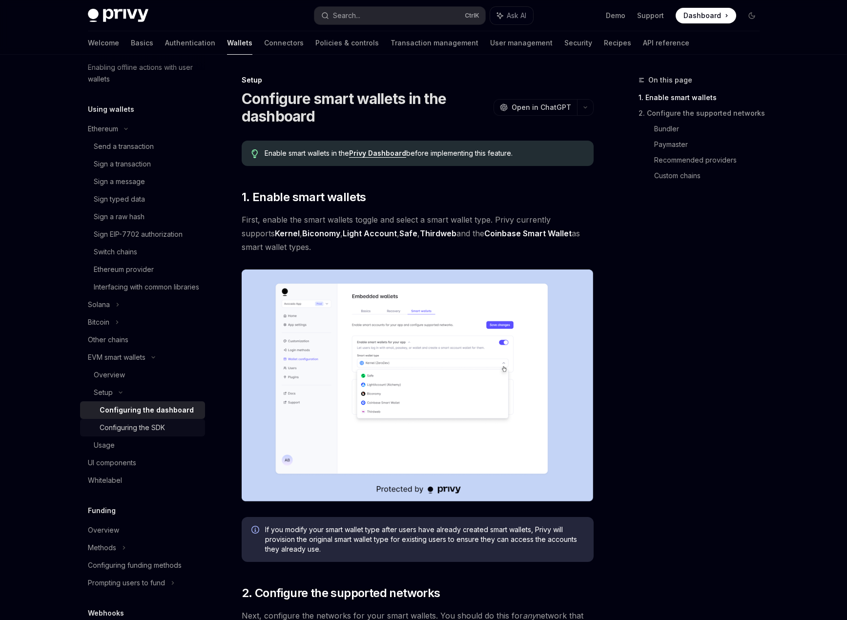
click at [164, 433] on link "Configuring the SDK" at bounding box center [142, 428] width 125 height 18
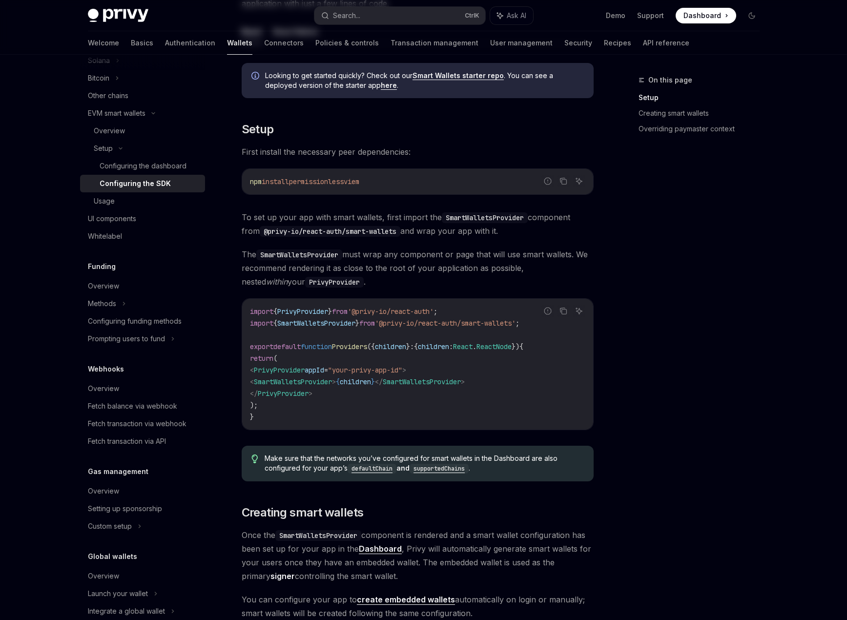
scroll to position [342, 0]
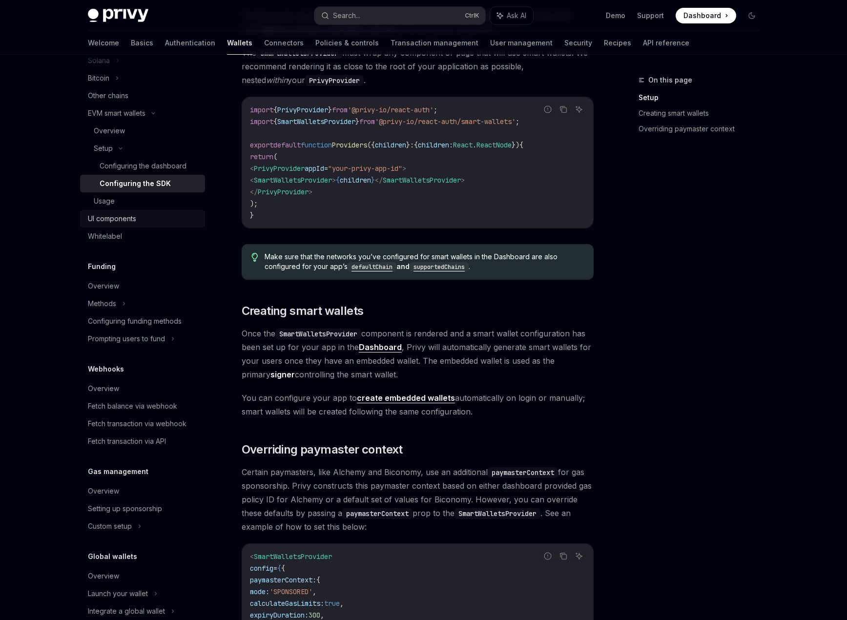
click at [148, 225] on div "UI components" at bounding box center [143, 219] width 111 height 12
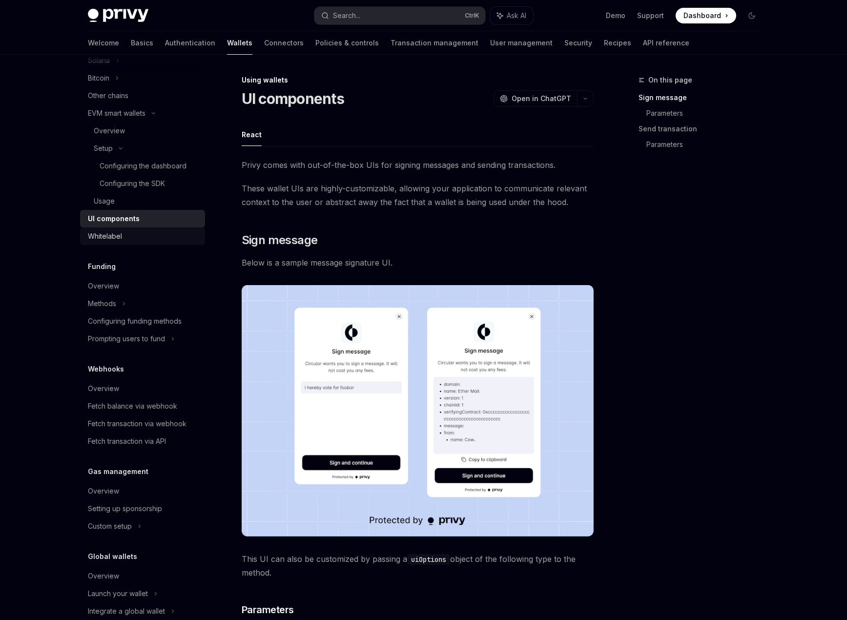
click at [145, 242] on div "Whitelabel" at bounding box center [143, 237] width 111 height 12
type textarea "*"
